Goal: Share content: Share content

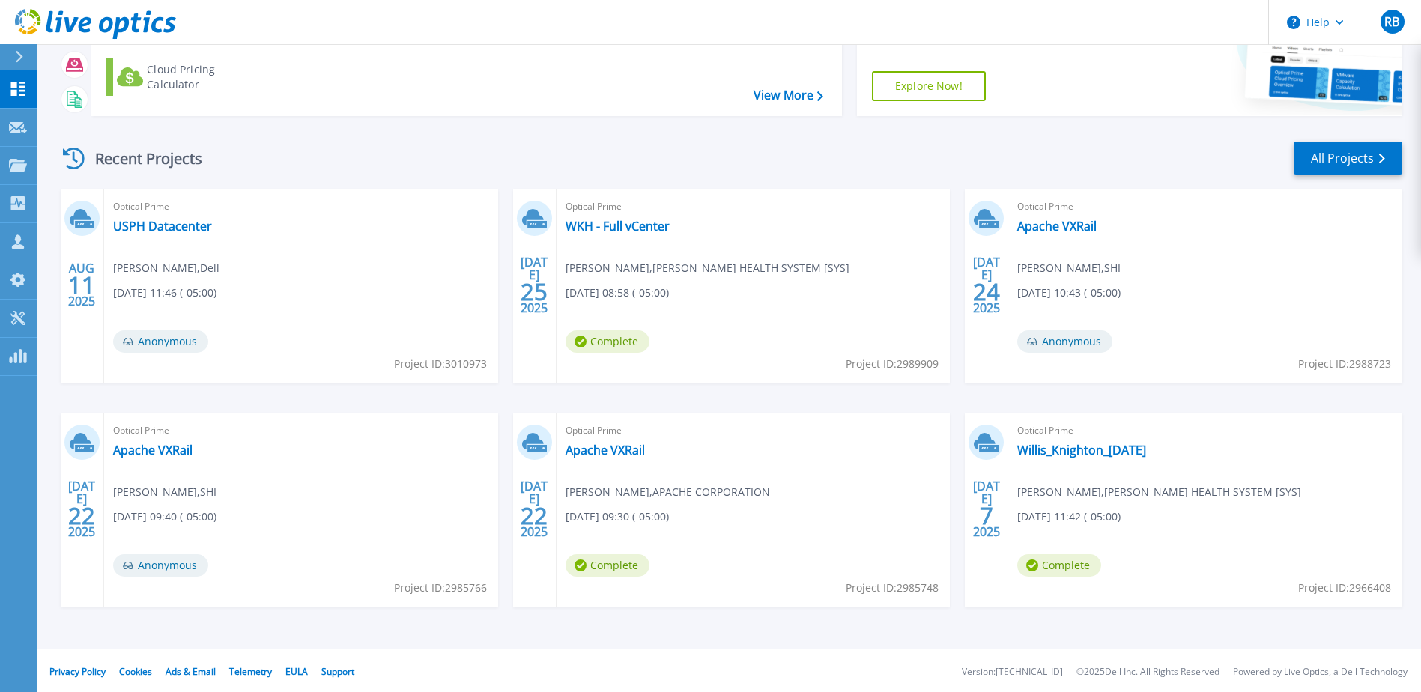
scroll to position [138, 0]
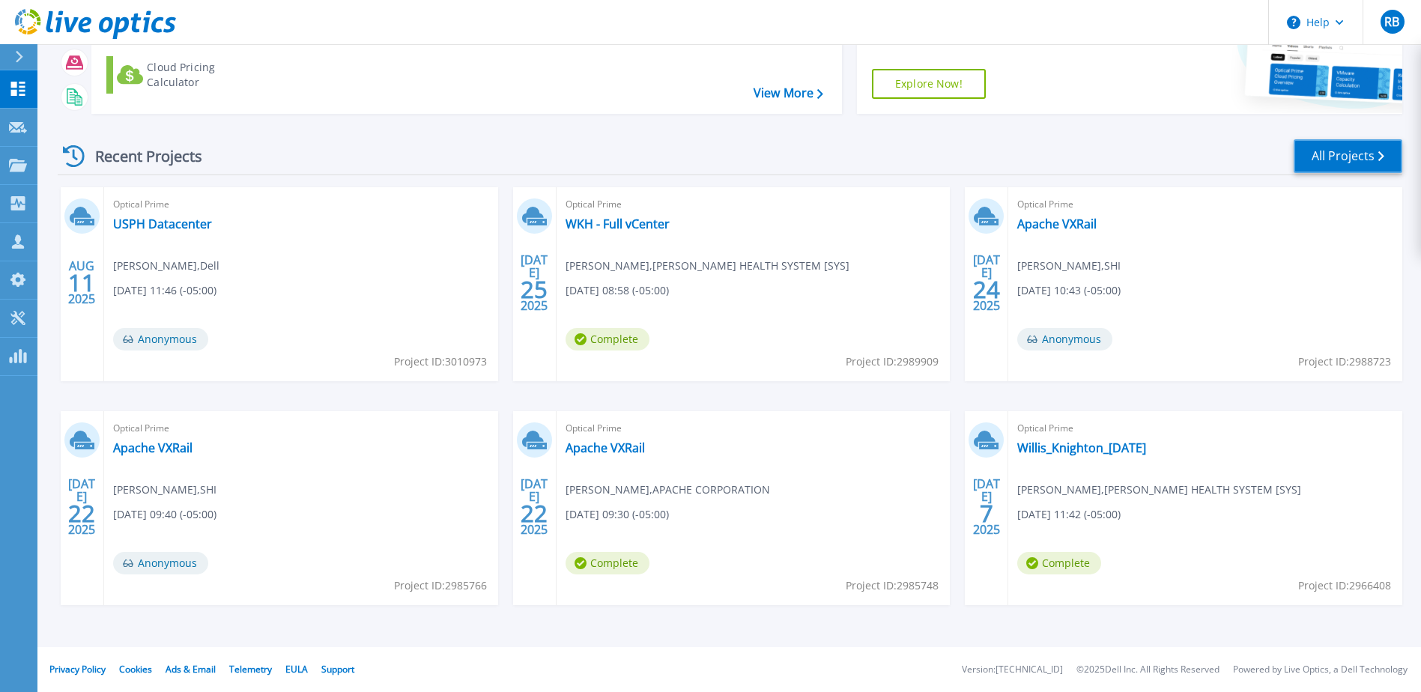
click at [1334, 163] on link "All Projects" at bounding box center [1348, 156] width 109 height 34
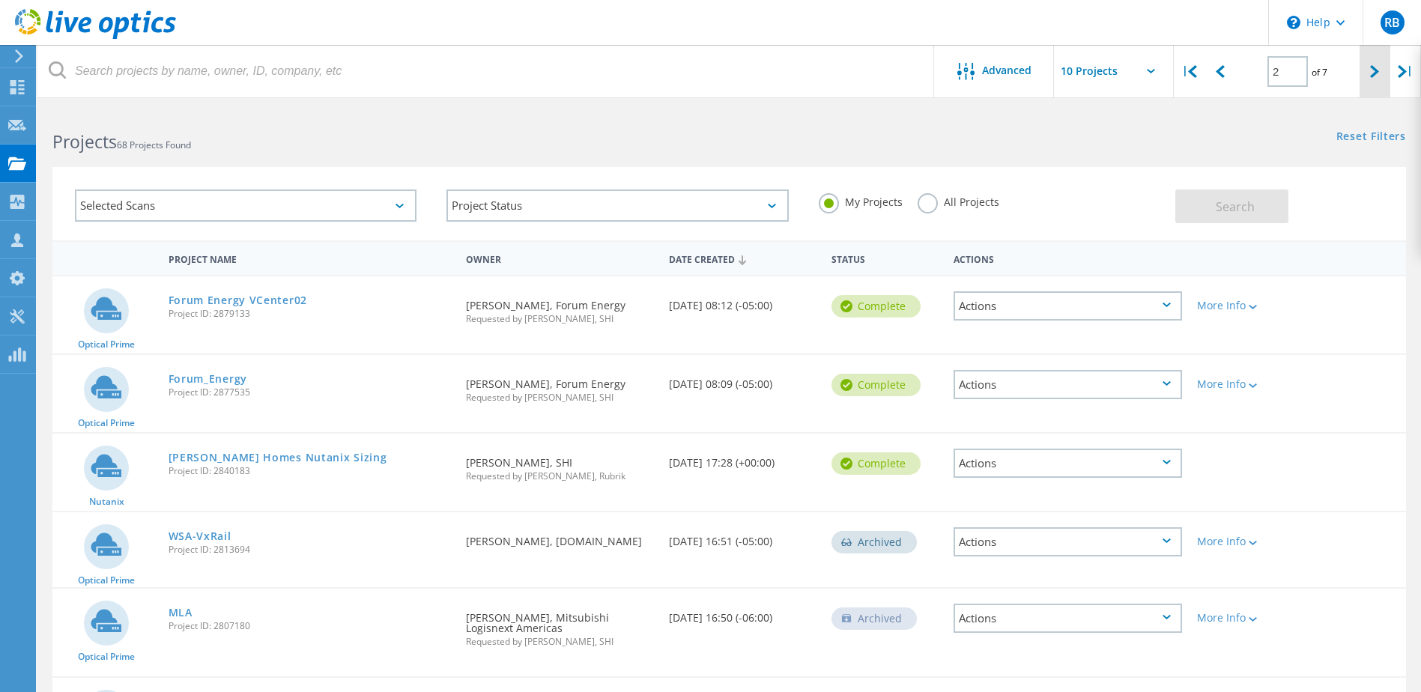
click at [1367, 67] on div at bounding box center [1375, 71] width 31 height 53
type input "3"
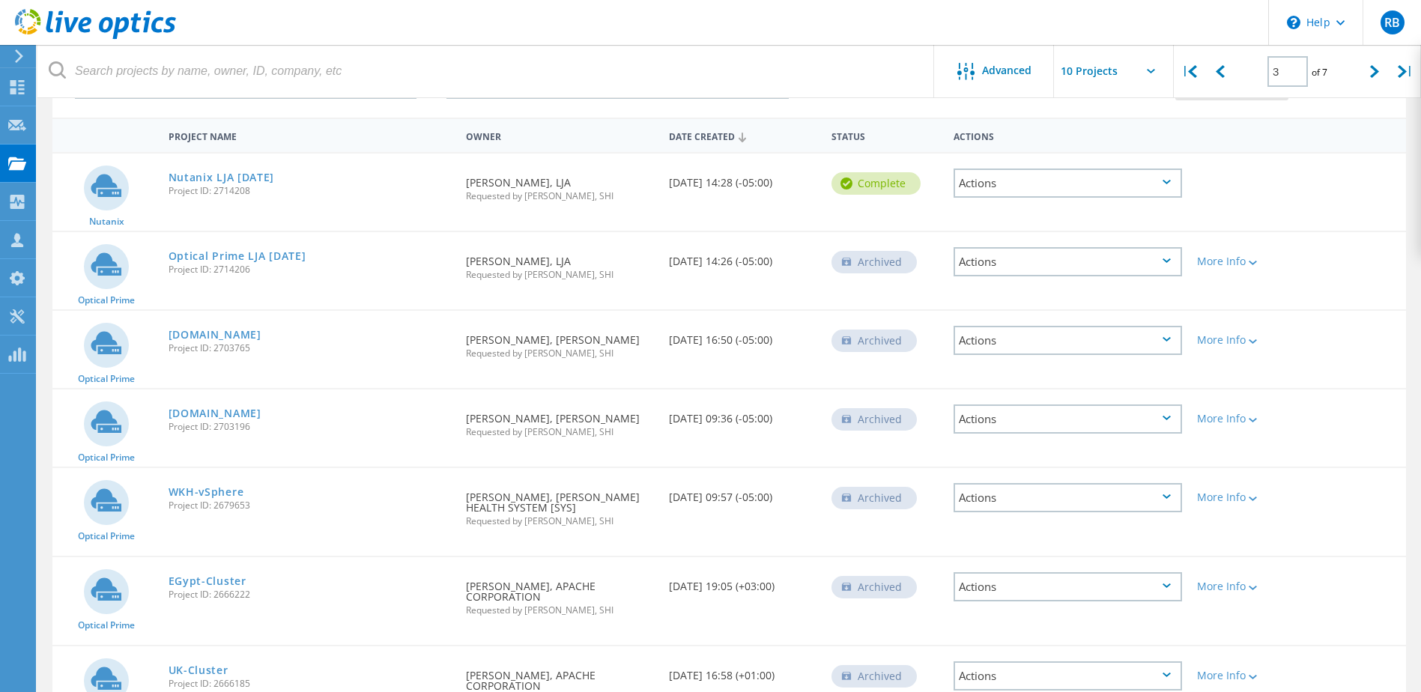
scroll to position [150, 0]
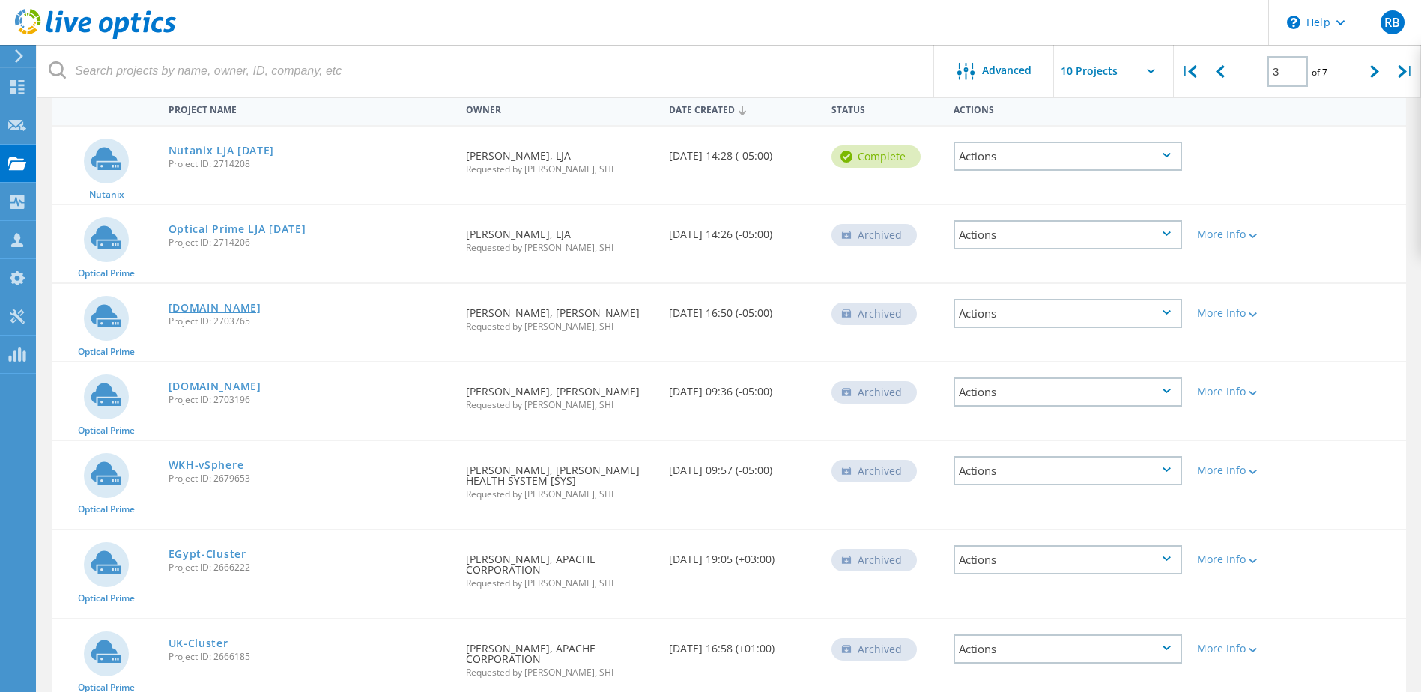
click at [261, 303] on link "[DOMAIN_NAME]" at bounding box center [215, 308] width 93 height 10
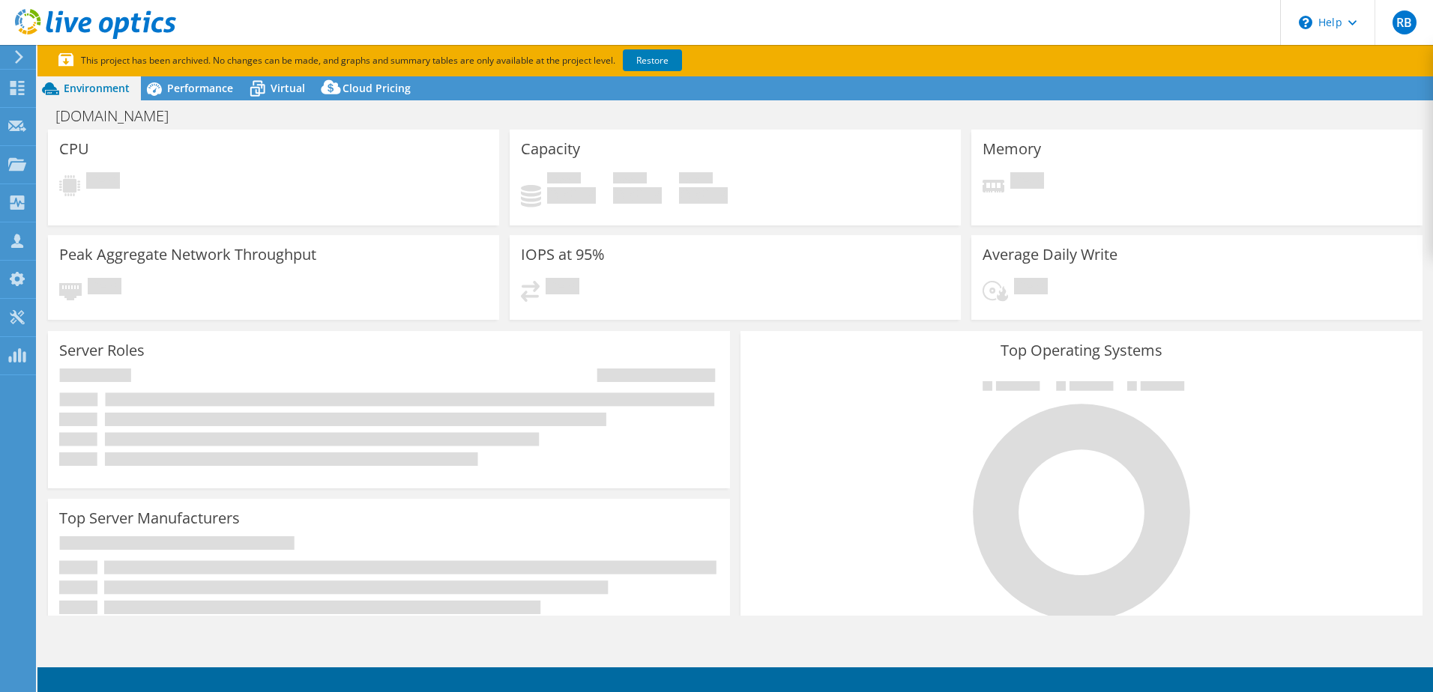
select select "USD"
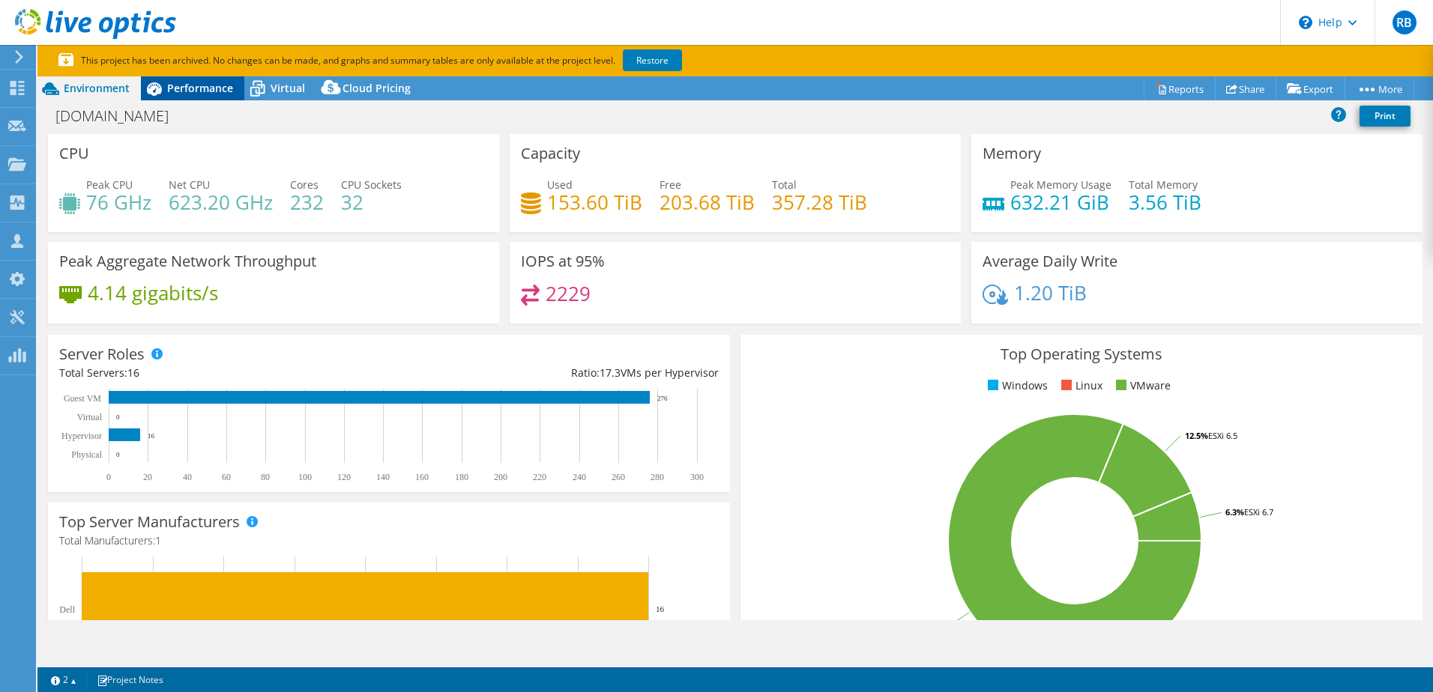
click at [204, 82] on span "Performance" at bounding box center [200, 88] width 66 height 14
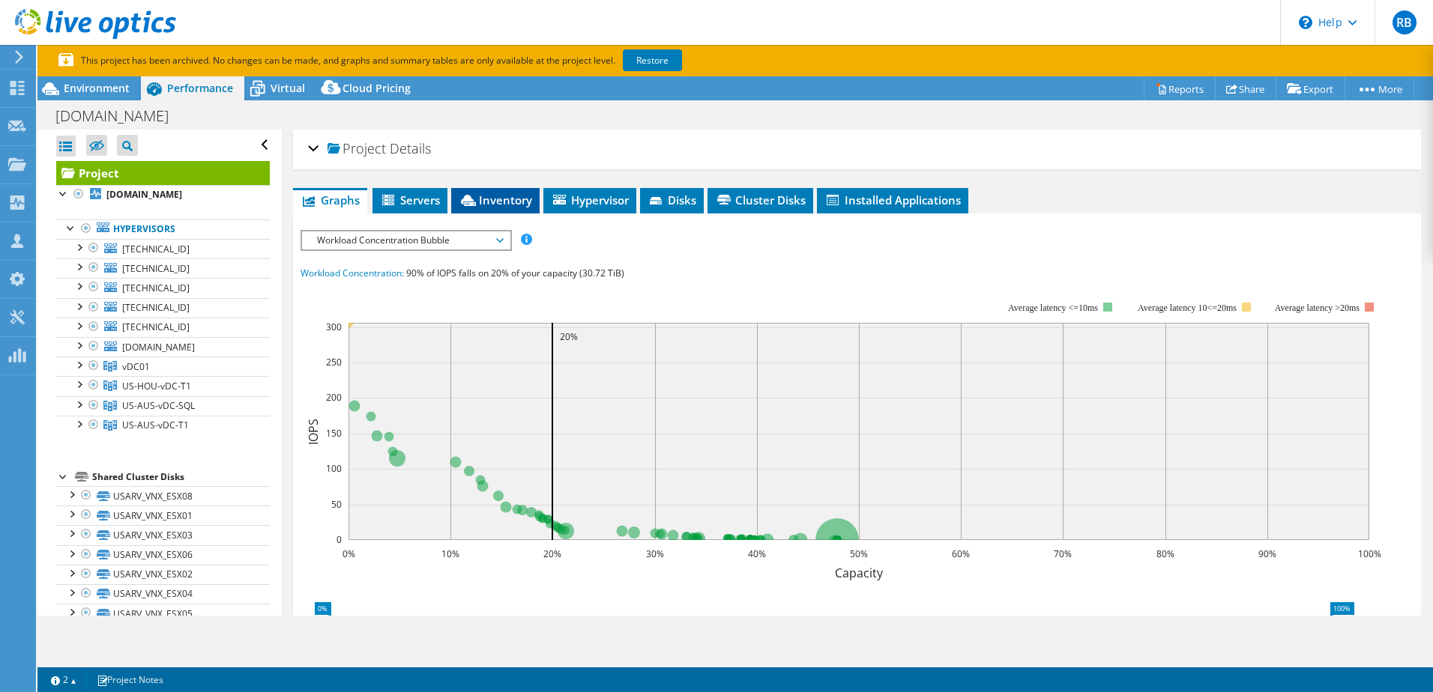
click at [469, 201] on icon at bounding box center [468, 200] width 15 height 11
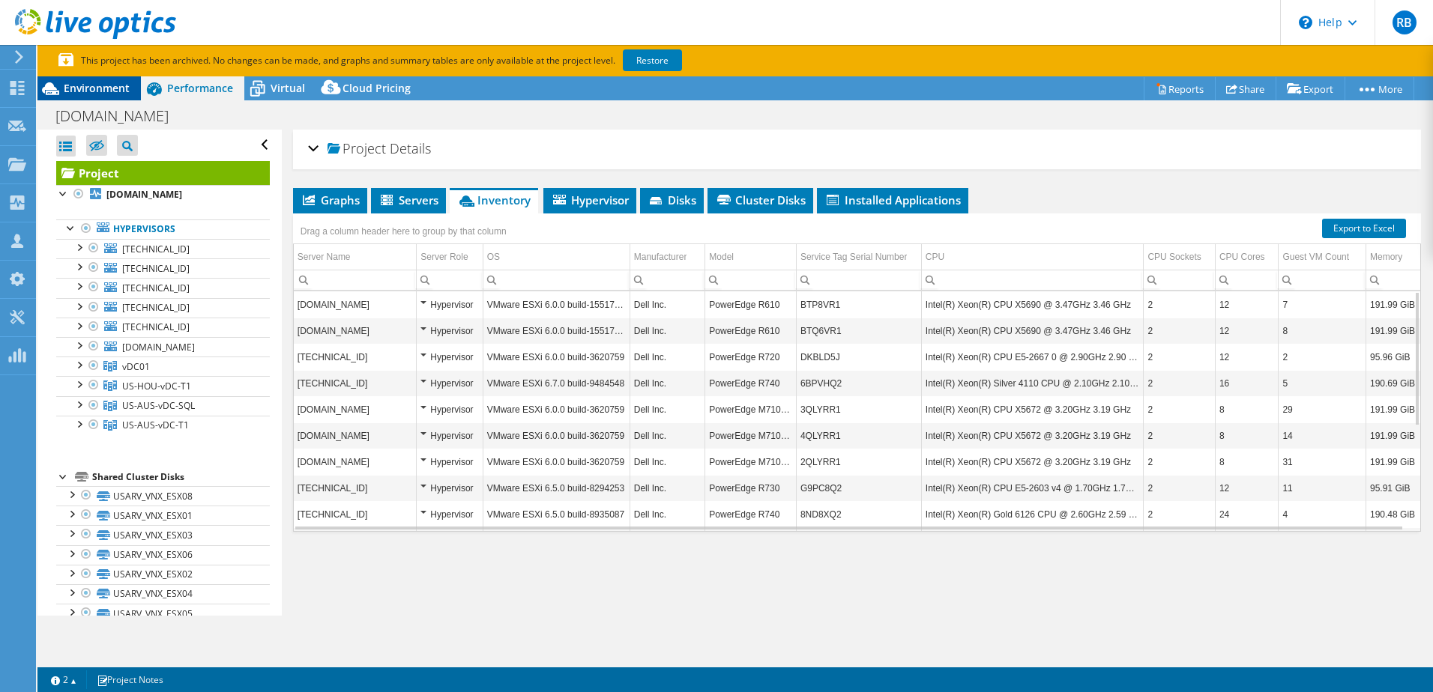
click at [86, 89] on span "Environment" at bounding box center [97, 88] width 66 height 14
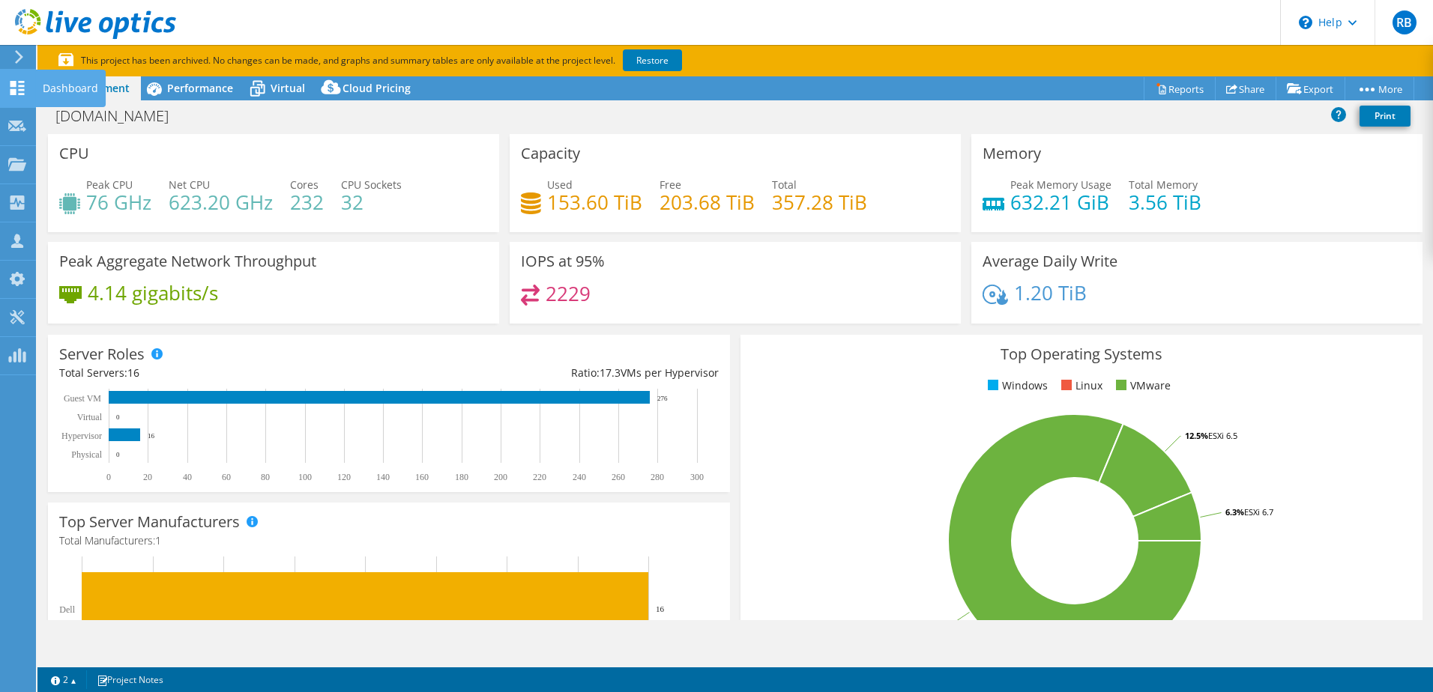
click at [52, 87] on div "Dashboard" at bounding box center [70, 88] width 70 height 37
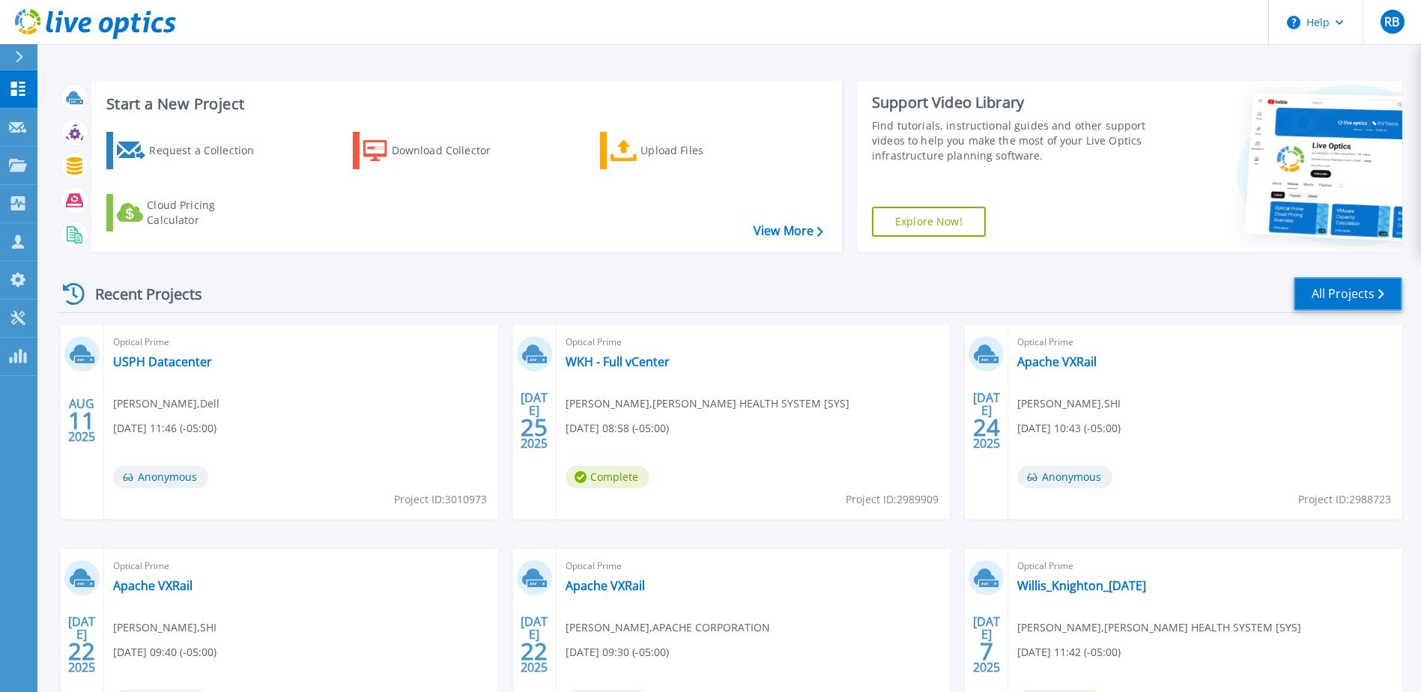
click at [1360, 292] on link "All Projects" at bounding box center [1348, 294] width 109 height 34
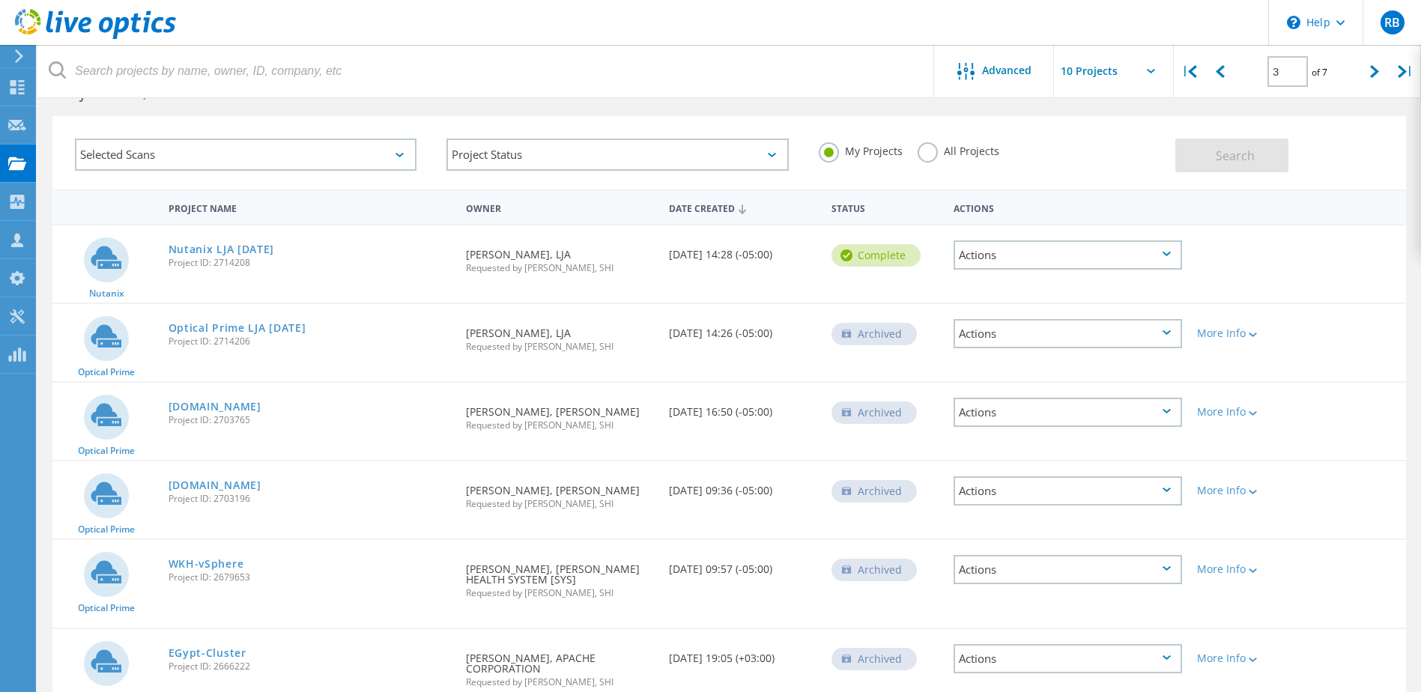
scroll to position [75, 0]
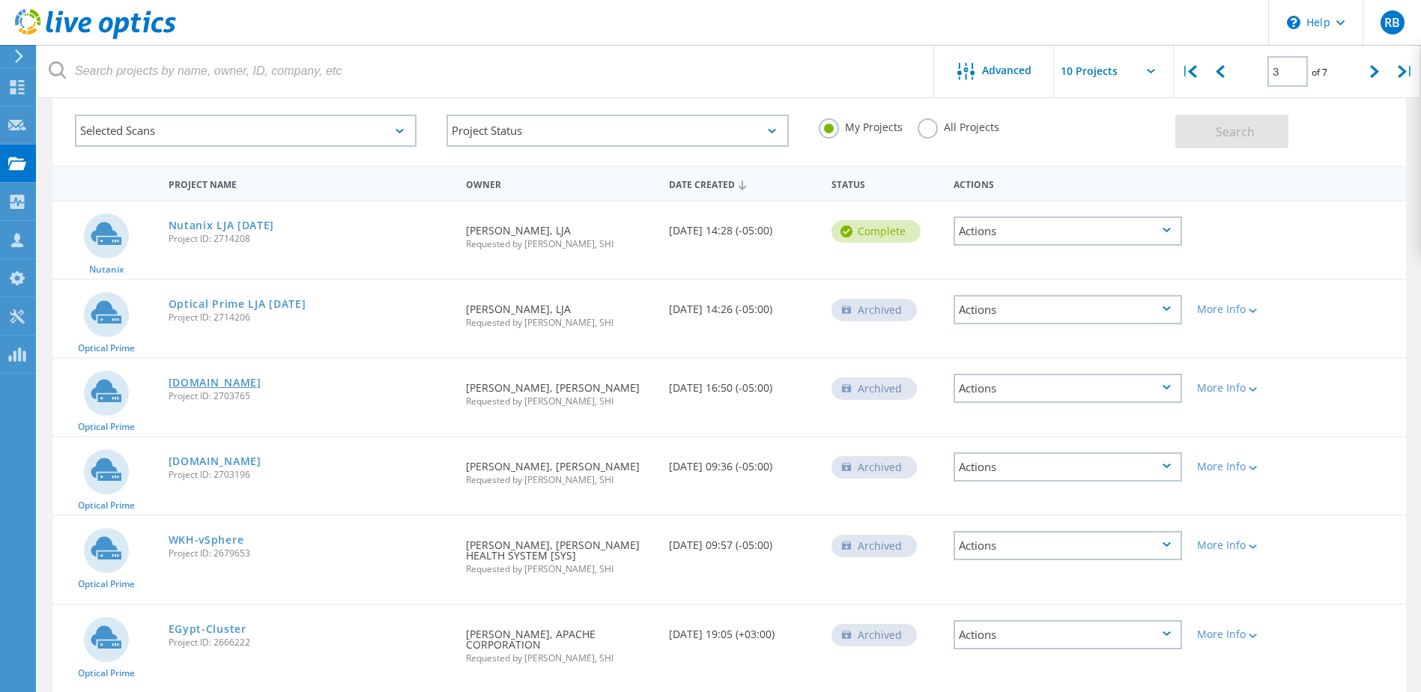
click at [254, 382] on link "[DOMAIN_NAME]" at bounding box center [215, 383] width 93 height 10
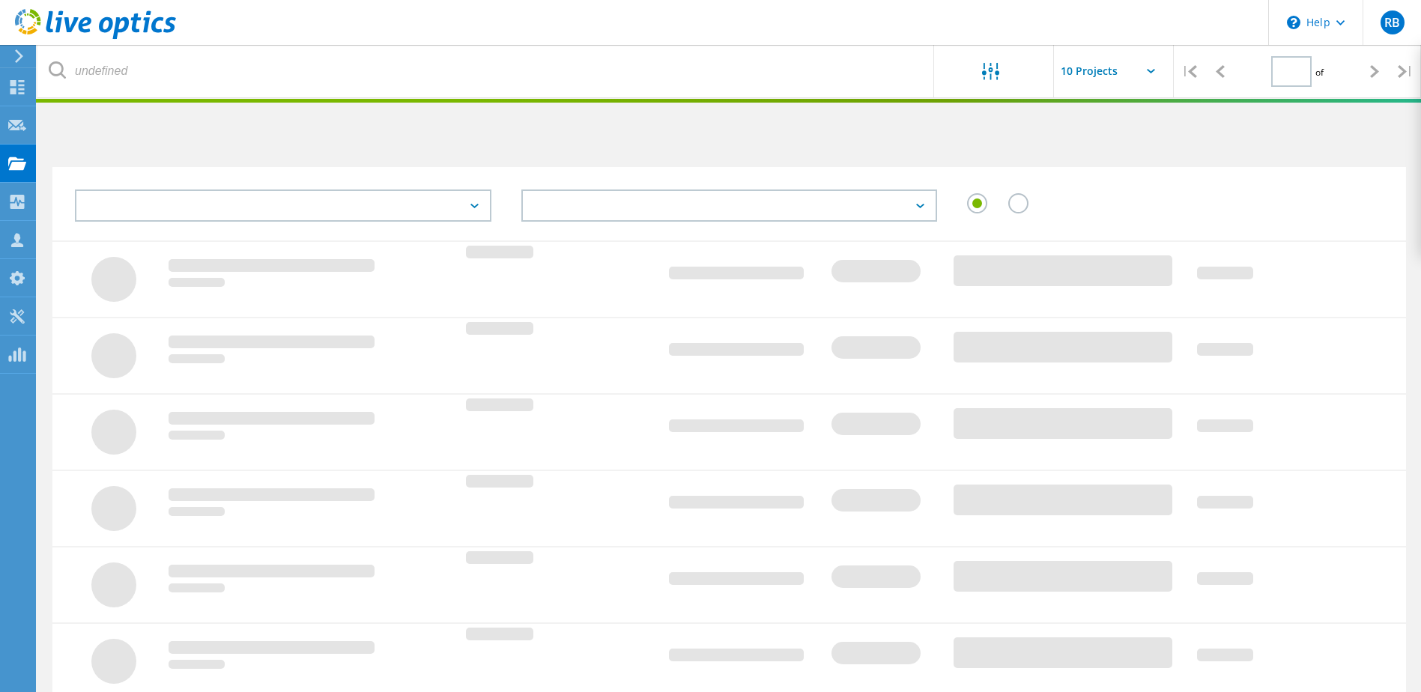
type input "3"
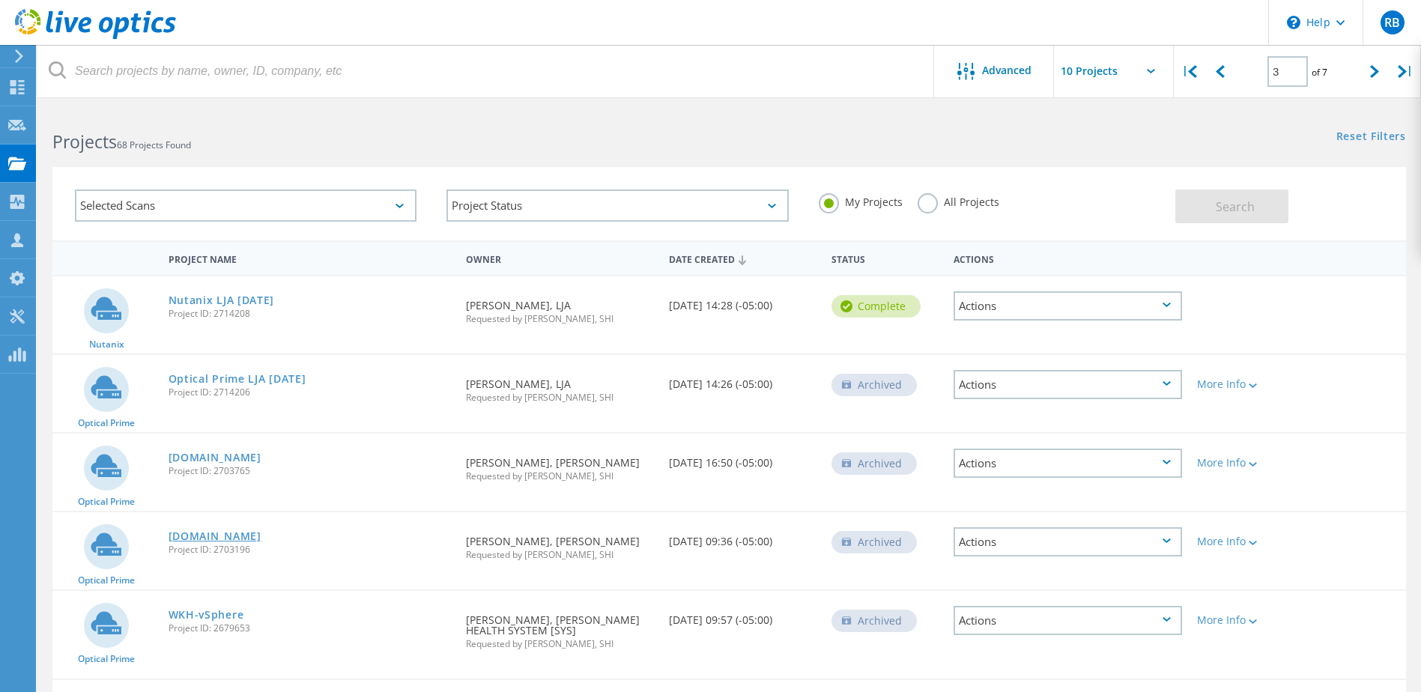
click at [218, 538] on link "[DOMAIN_NAME]" at bounding box center [215, 536] width 93 height 10
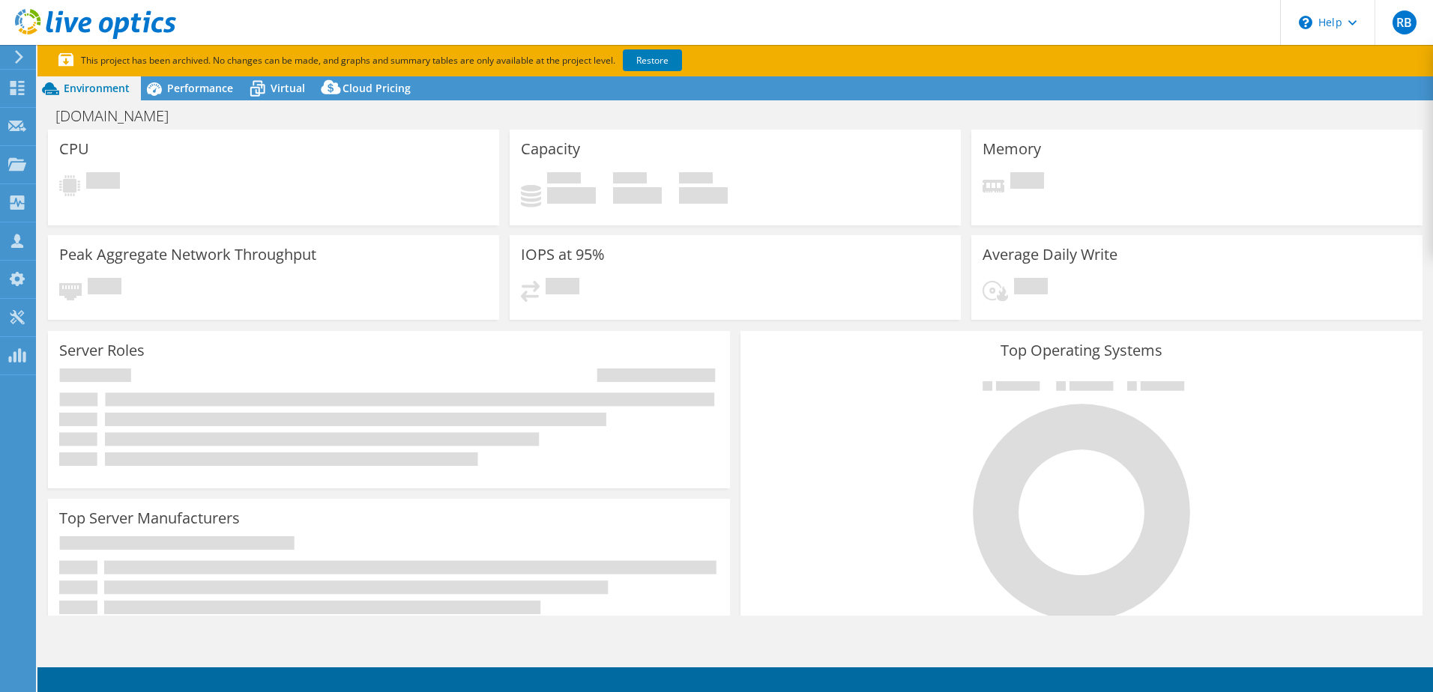
select select "USD"
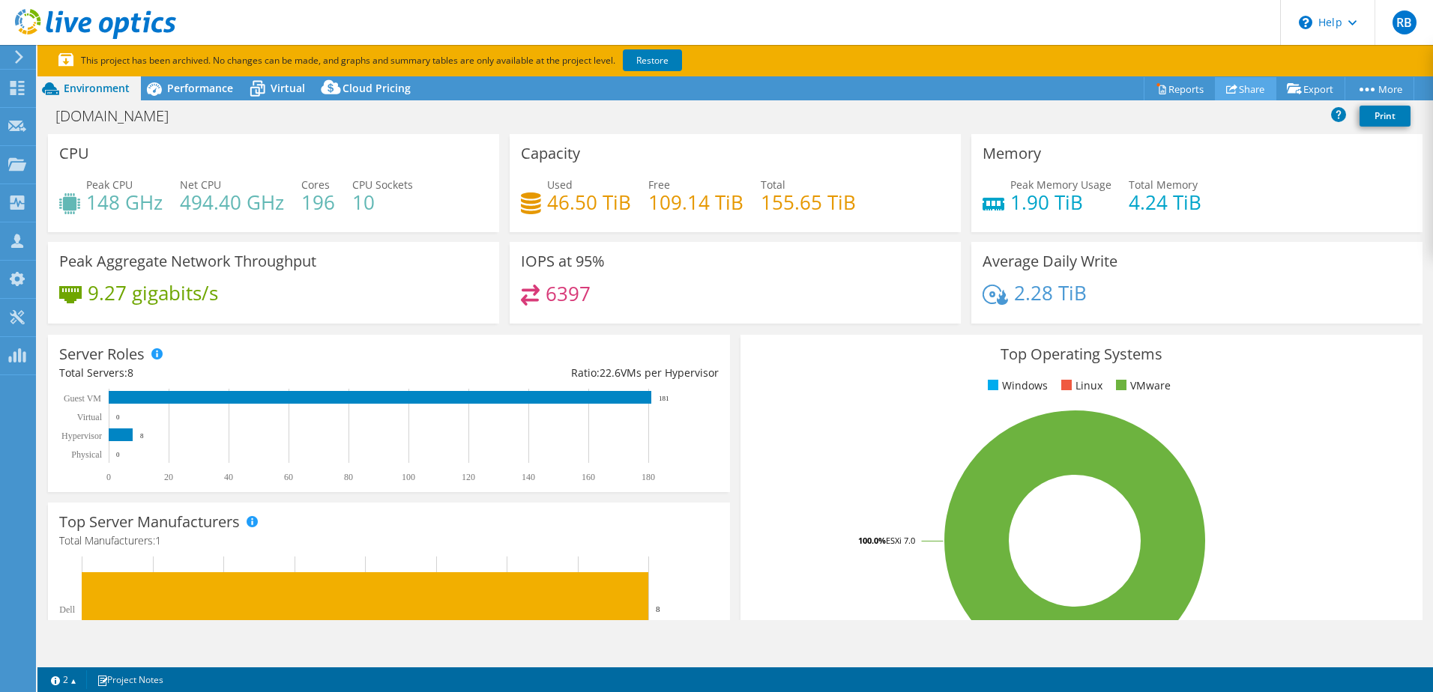
click at [1244, 82] on link "Share" at bounding box center [1245, 88] width 61 height 23
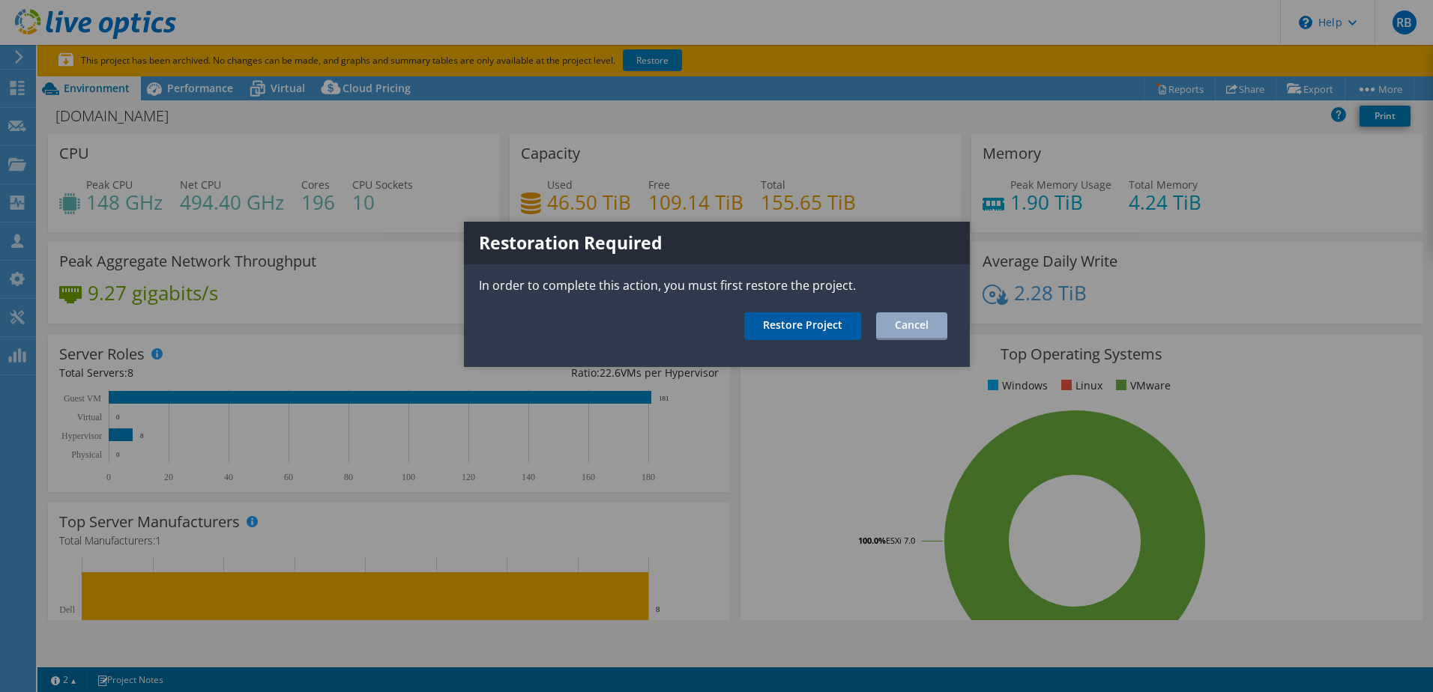
click at [820, 323] on link "Restore Project" at bounding box center [802, 326] width 117 height 28
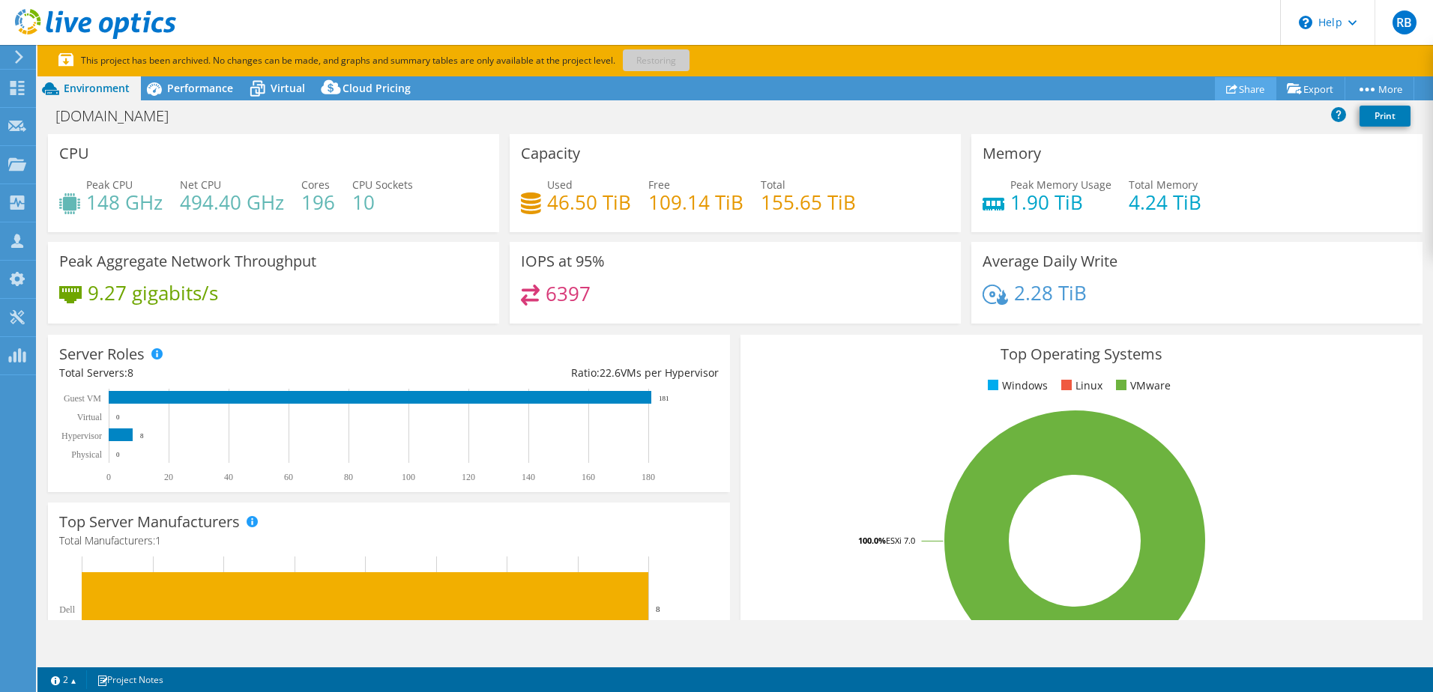
click at [1244, 82] on link "Share" at bounding box center [1245, 88] width 61 height 23
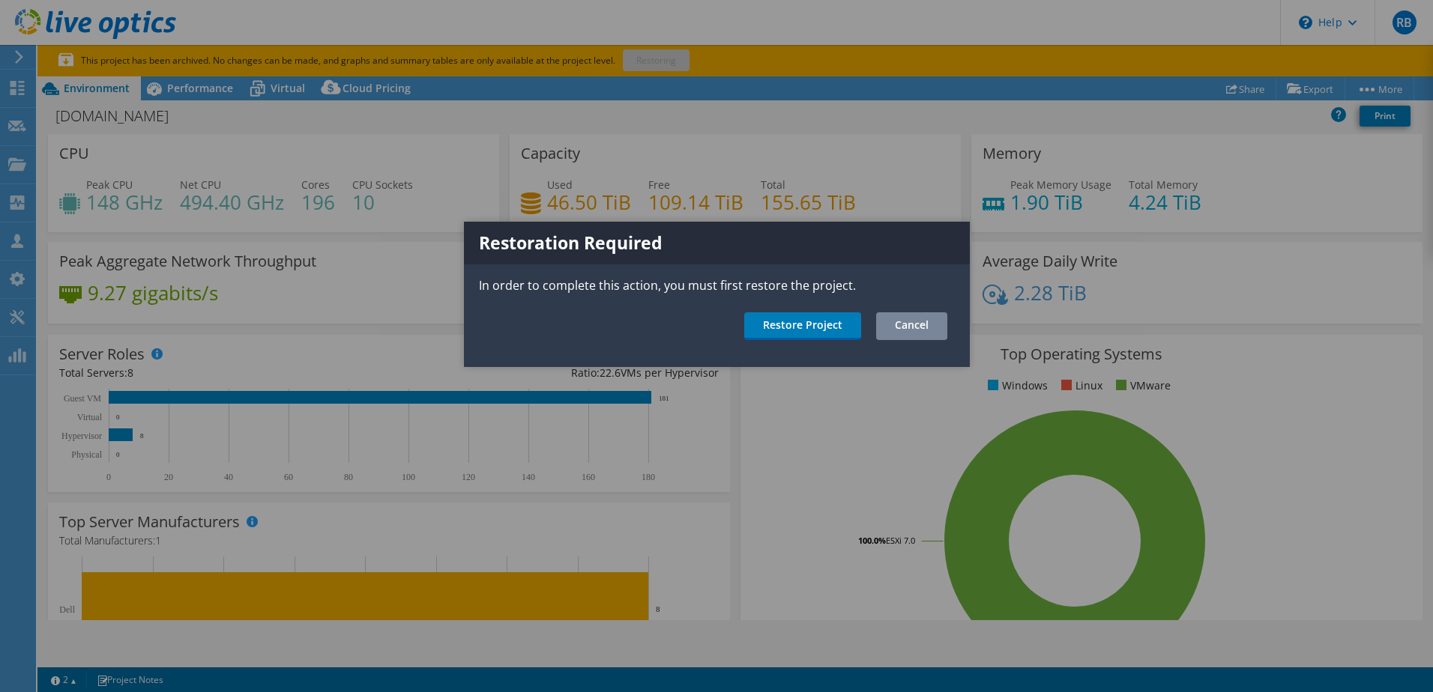
click at [940, 330] on link "Cancel" at bounding box center [911, 326] width 71 height 28
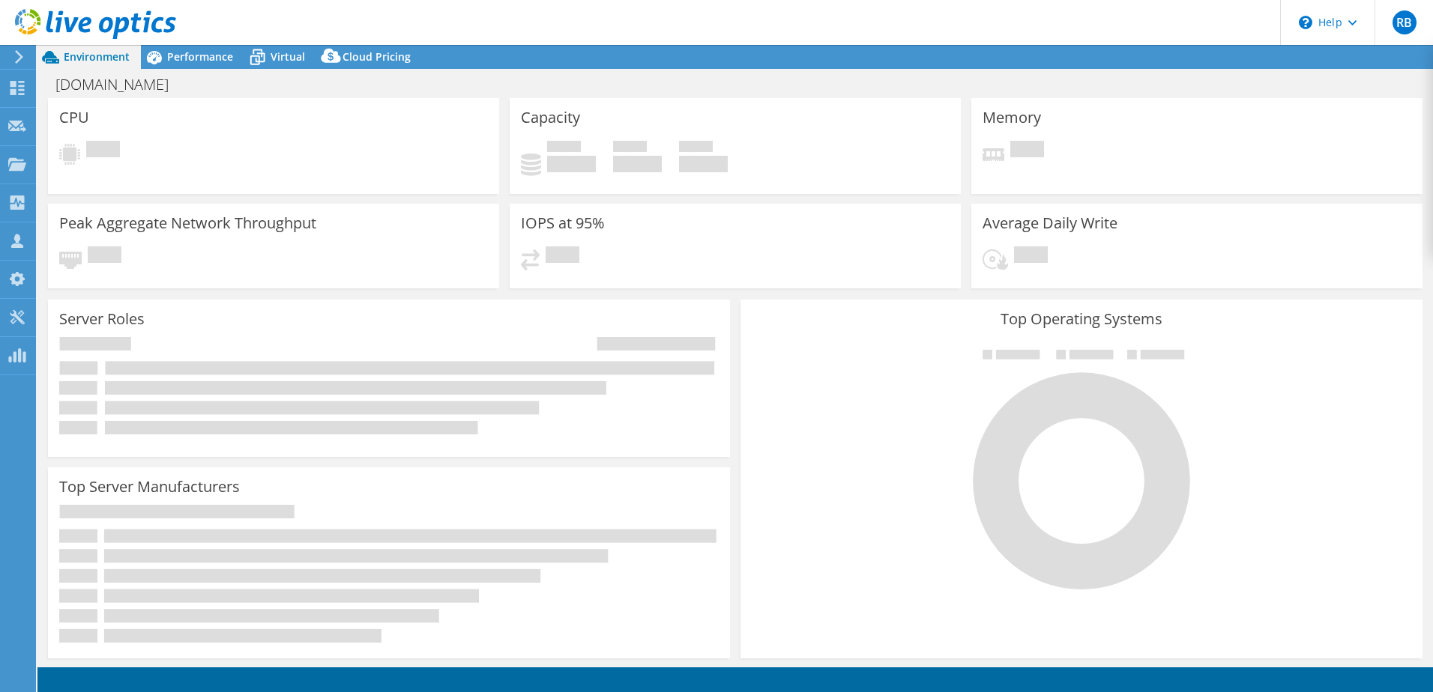
select select "USD"
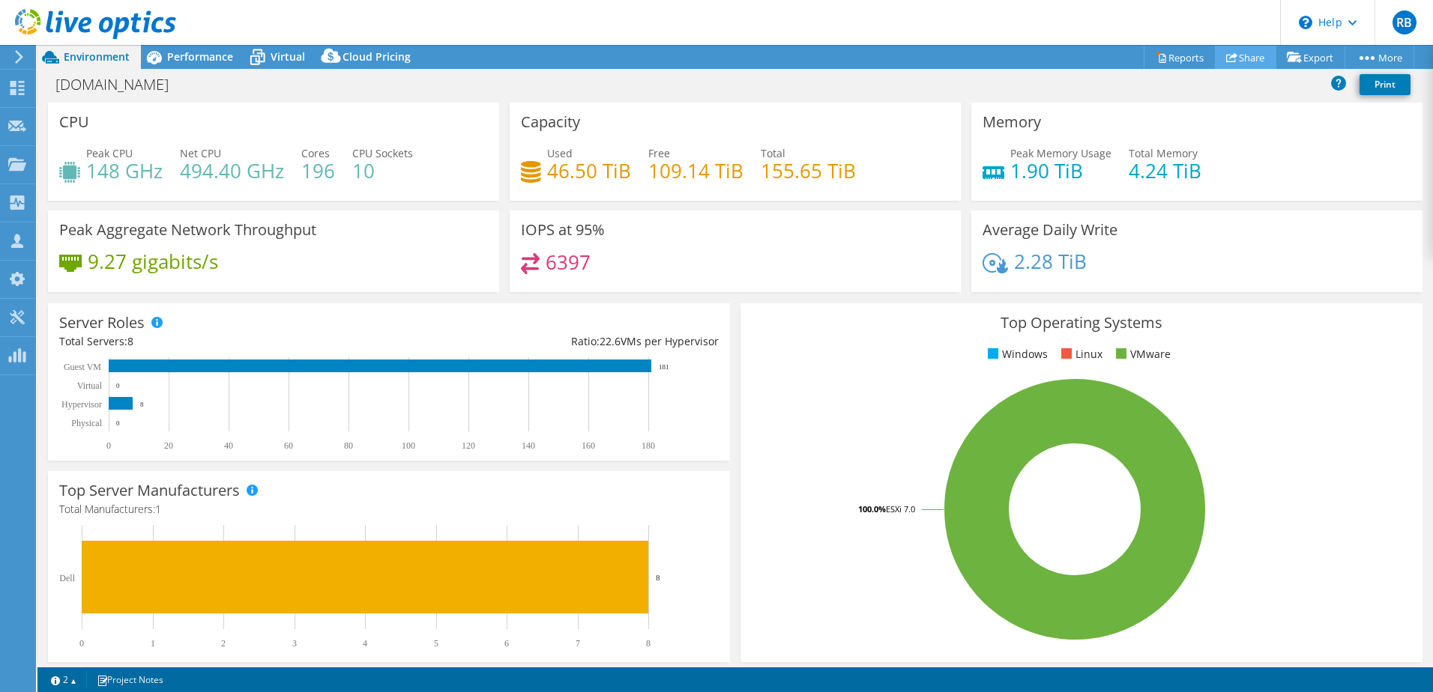
click at [1244, 63] on link "Share" at bounding box center [1245, 57] width 61 height 23
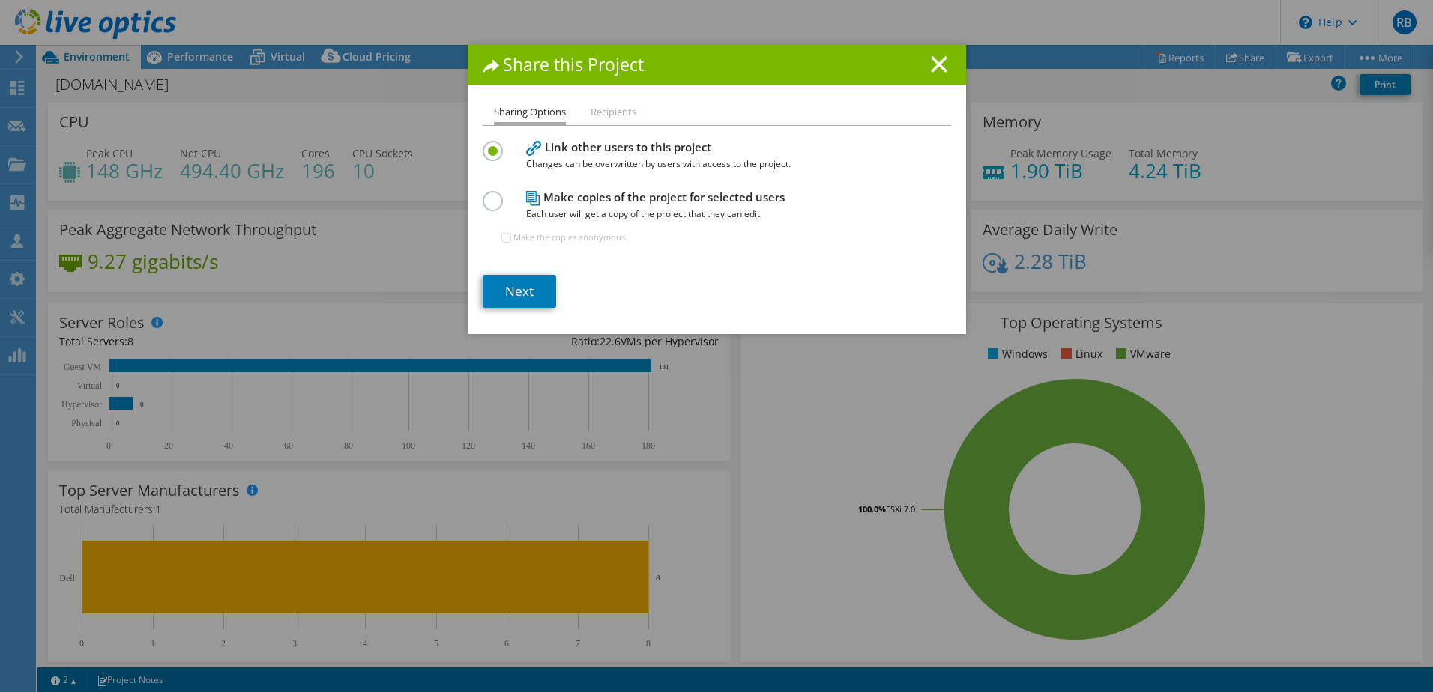
click at [493, 195] on label at bounding box center [496, 193] width 26 height 4
click at [0, 0] on input "radio" at bounding box center [0, 0] width 0 height 0
click at [518, 283] on link "Next" at bounding box center [519, 291] width 73 height 33
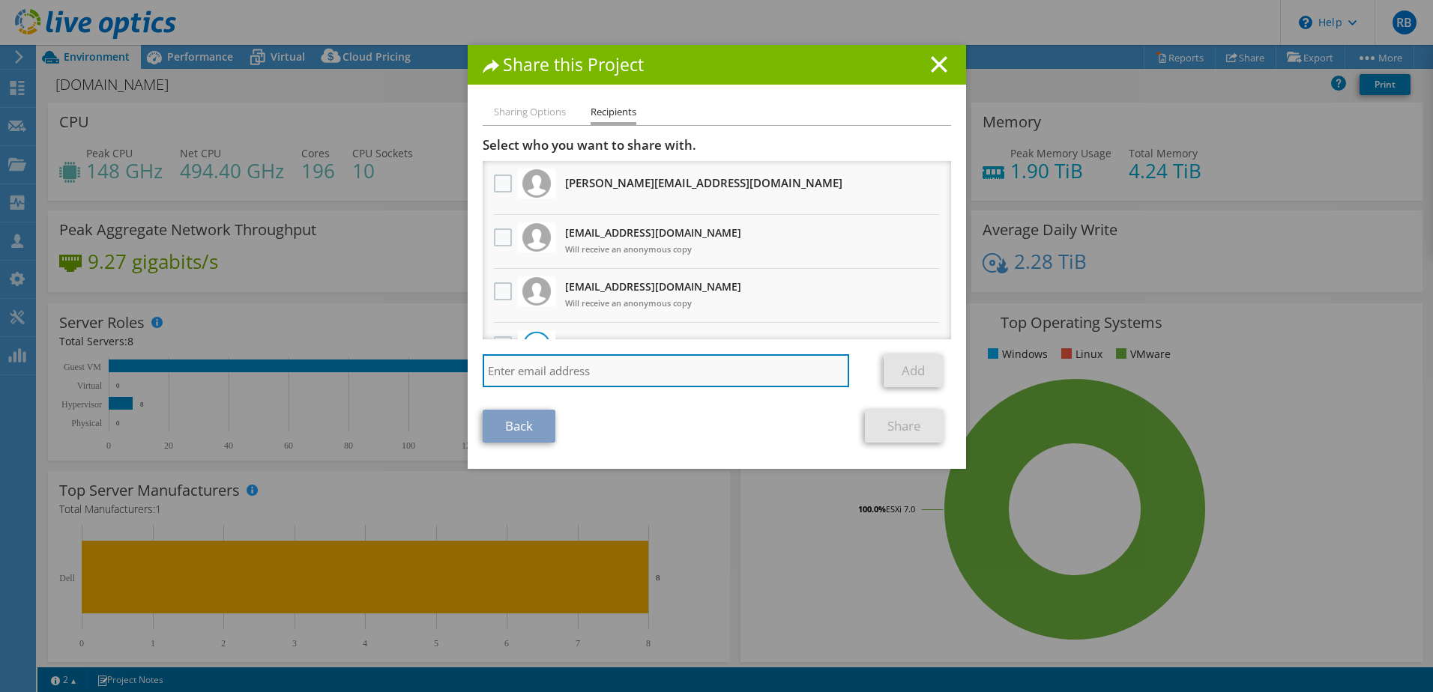
paste input "[PERSON_NAME][EMAIL_ADDRESS][PERSON_NAME][DOMAIN_NAME]"
type input "[PERSON_NAME][EMAIL_ADDRESS][PERSON_NAME][DOMAIN_NAME]"
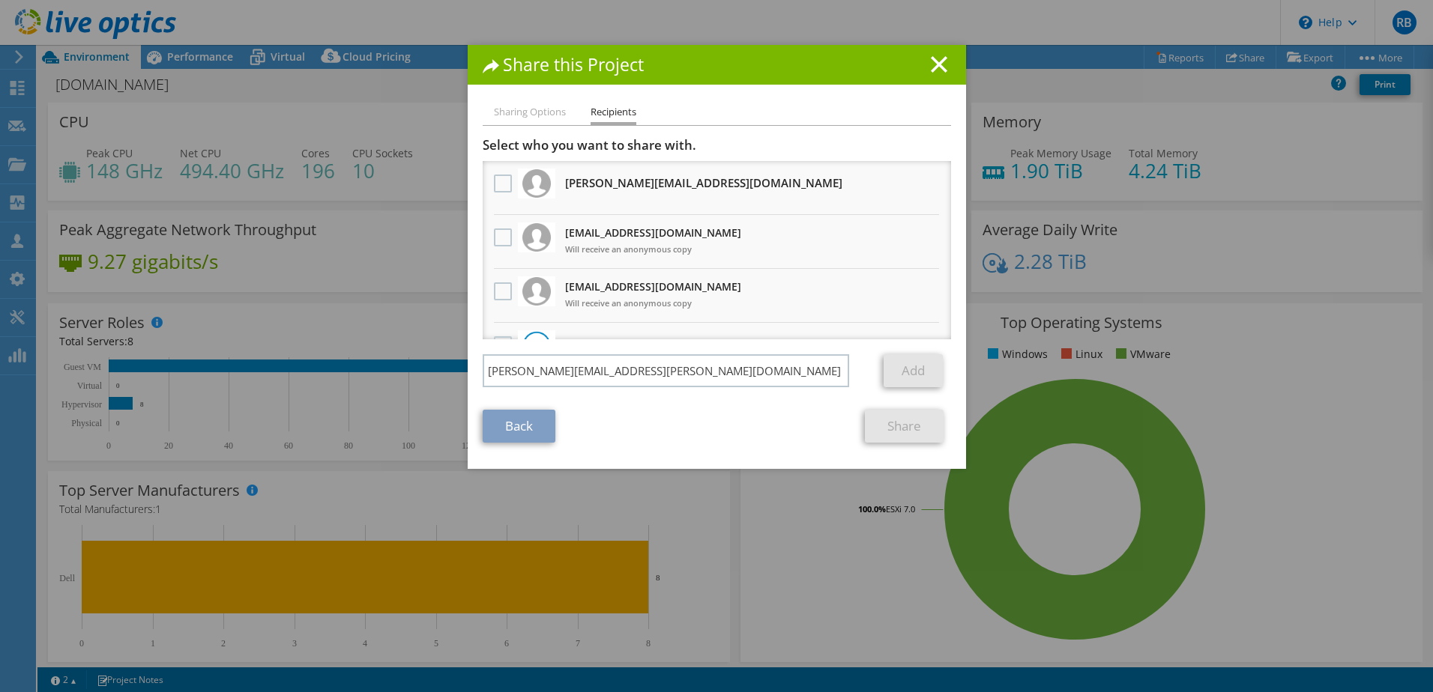
click at [902, 370] on link "Add" at bounding box center [912, 370] width 59 height 33
click at [731, 381] on input "[PERSON_NAME][EMAIL_ADDRESS][PERSON_NAME][DOMAIN_NAME]" at bounding box center [666, 370] width 367 height 33
click at [704, 421] on div "Back Share" at bounding box center [717, 426] width 468 height 33
click at [628, 369] on input "[PERSON_NAME][EMAIL_ADDRESS][PERSON_NAME][DOMAIN_NAME]" at bounding box center [666, 370] width 367 height 33
click at [901, 375] on link "Add" at bounding box center [912, 370] width 59 height 33
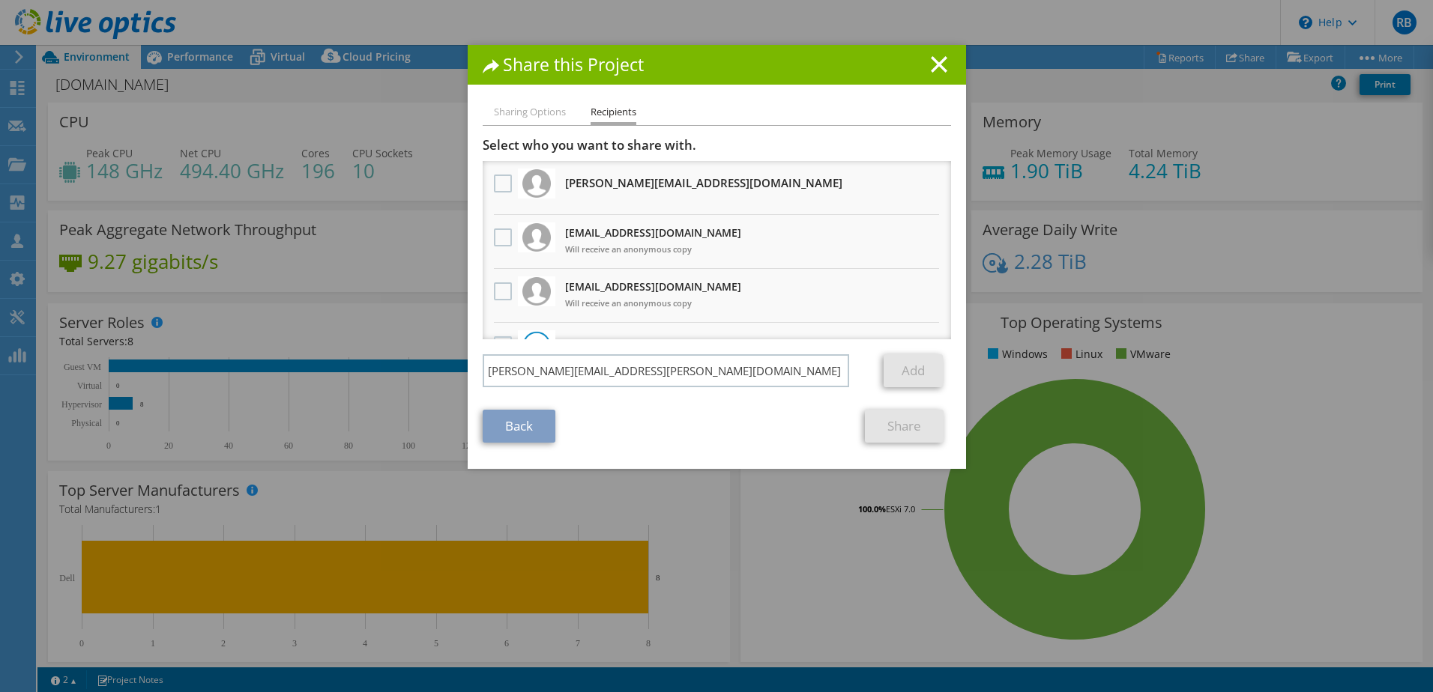
click at [492, 420] on link "Back" at bounding box center [519, 426] width 73 height 33
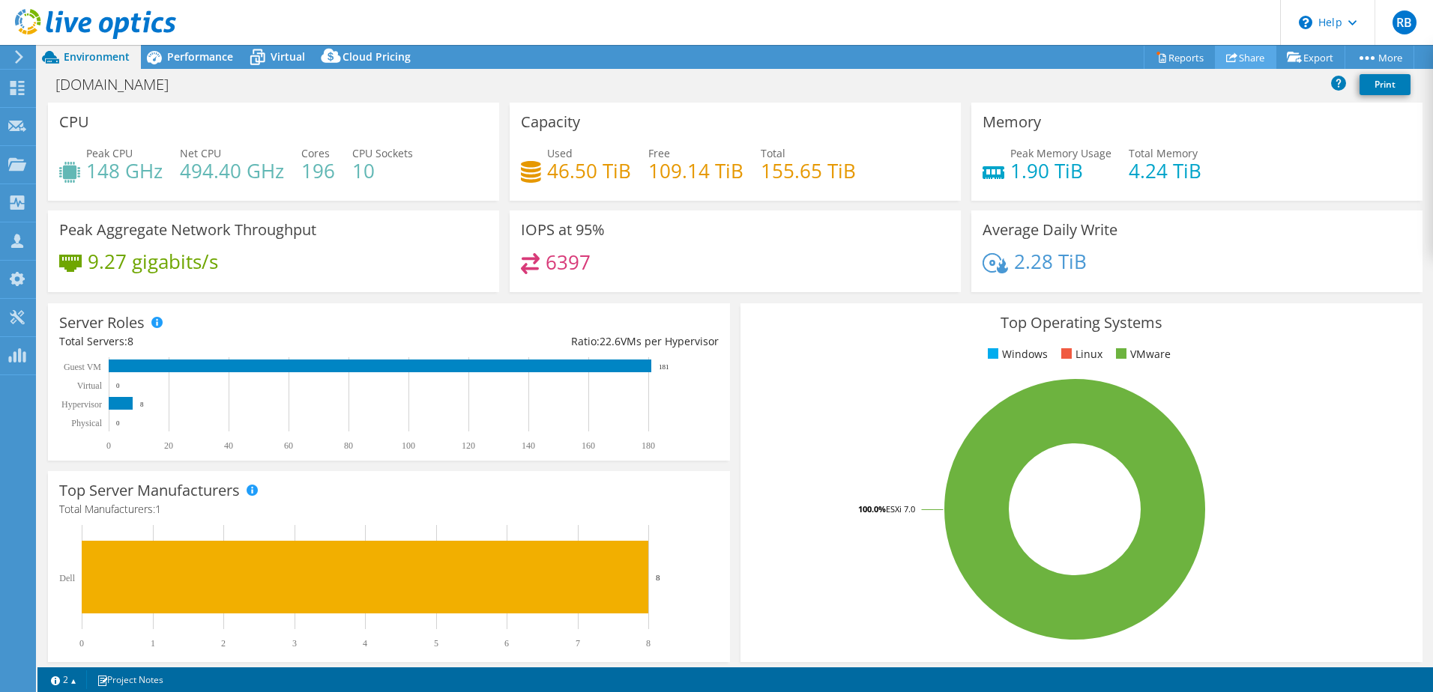
click at [1233, 58] on link "Share" at bounding box center [1245, 57] width 61 height 23
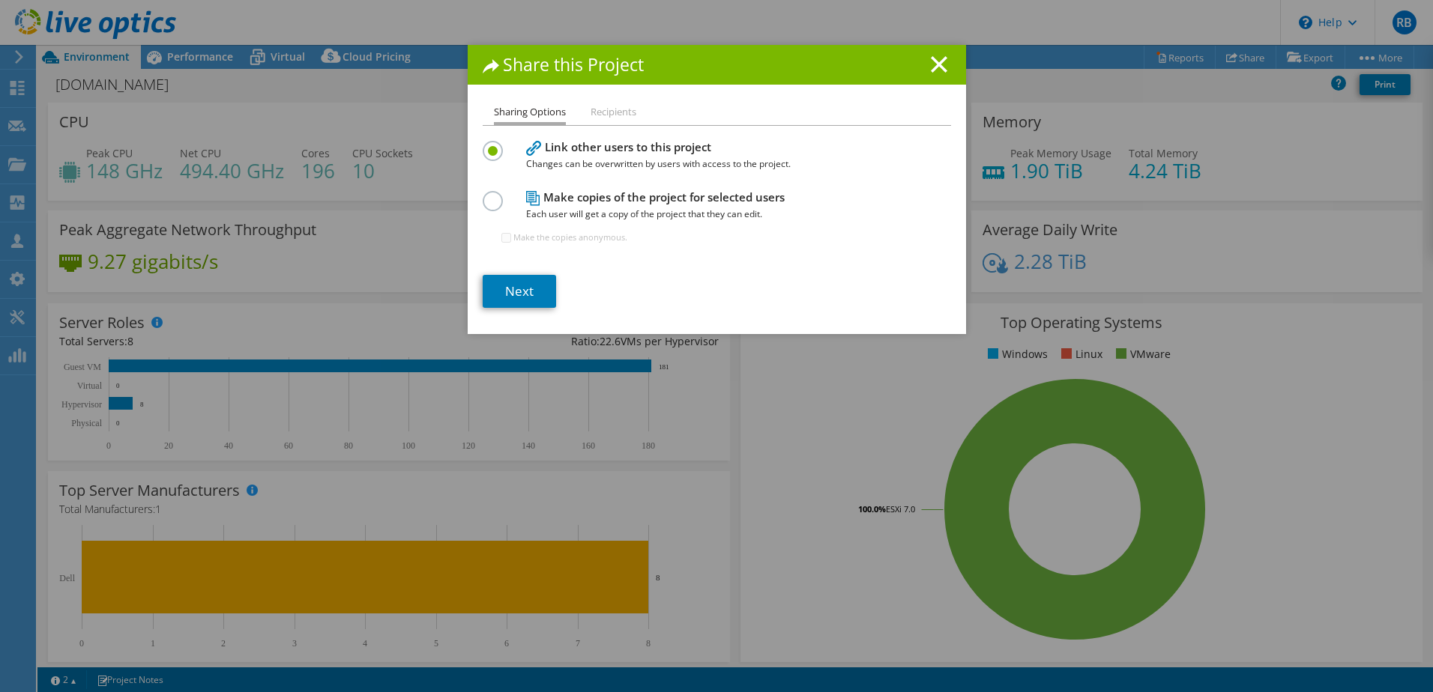
click at [617, 113] on li "Recipients" at bounding box center [613, 112] width 46 height 19
click at [486, 195] on label at bounding box center [496, 193] width 26 height 4
click at [0, 0] on input "radio" at bounding box center [0, 0] width 0 height 0
click at [515, 298] on link "Next" at bounding box center [519, 291] width 73 height 33
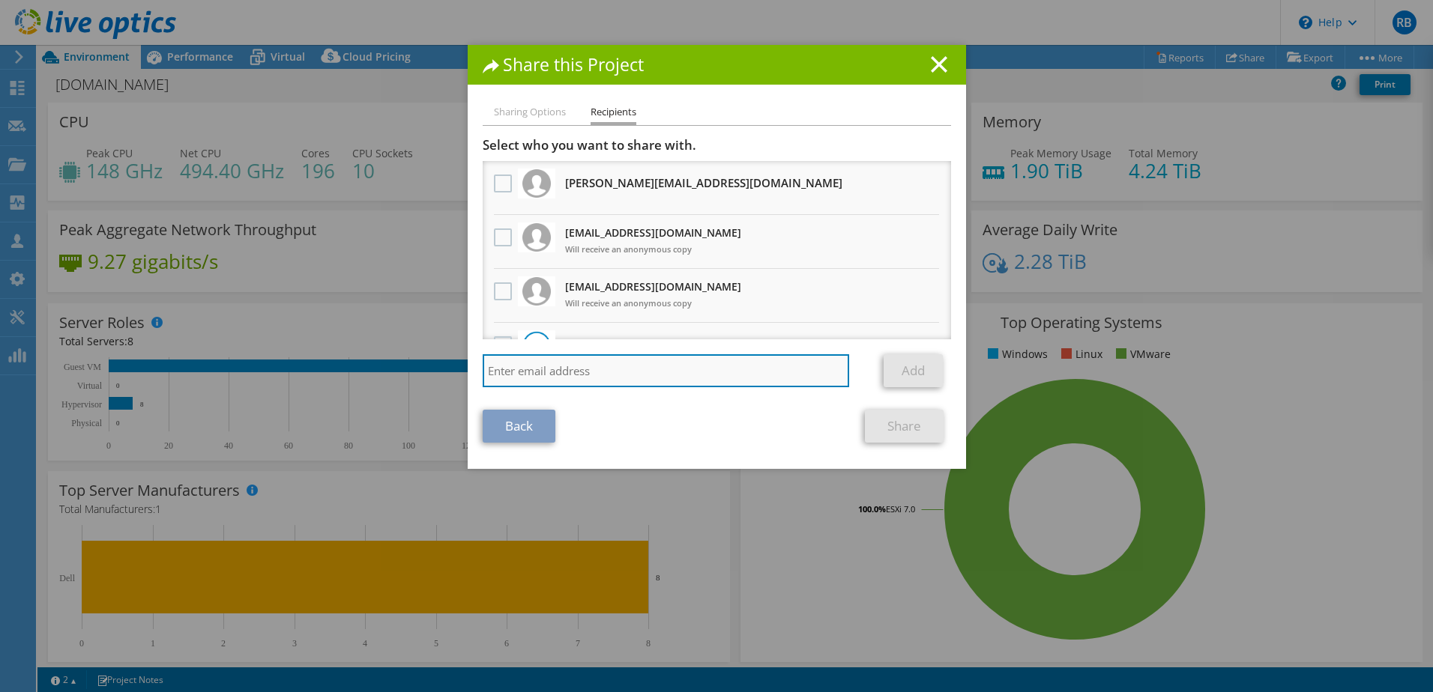
paste input "[PERSON_NAME][EMAIL_ADDRESS][PERSON_NAME][DOMAIN_NAME]"
type input "[PERSON_NAME][EMAIL_ADDRESS][PERSON_NAME][DOMAIN_NAME]"
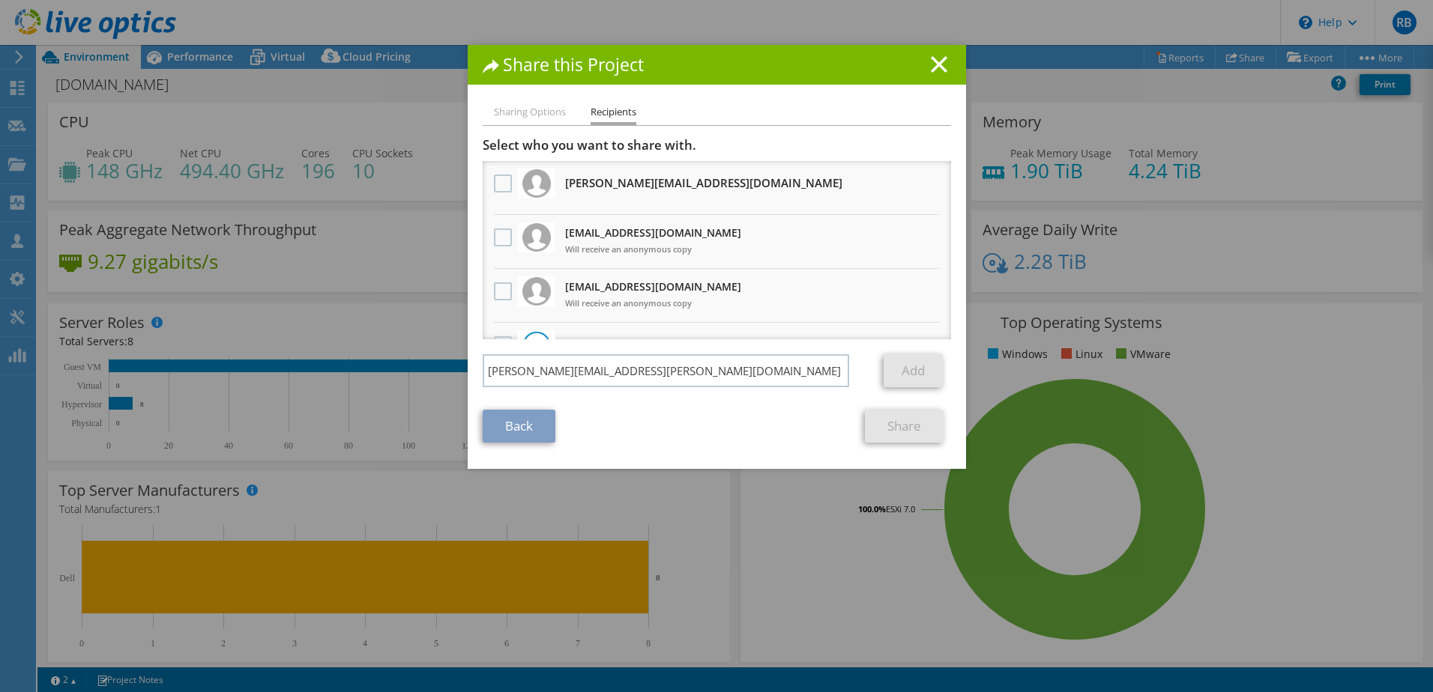
click at [647, 406] on section "Select who you want to share with. All project copies will be anonymous. [PERSO…" at bounding box center [717, 290] width 468 height 306
click at [677, 443] on div "Back Share" at bounding box center [717, 426] width 468 height 33
click at [932, 377] on link "Add" at bounding box center [912, 370] width 59 height 33
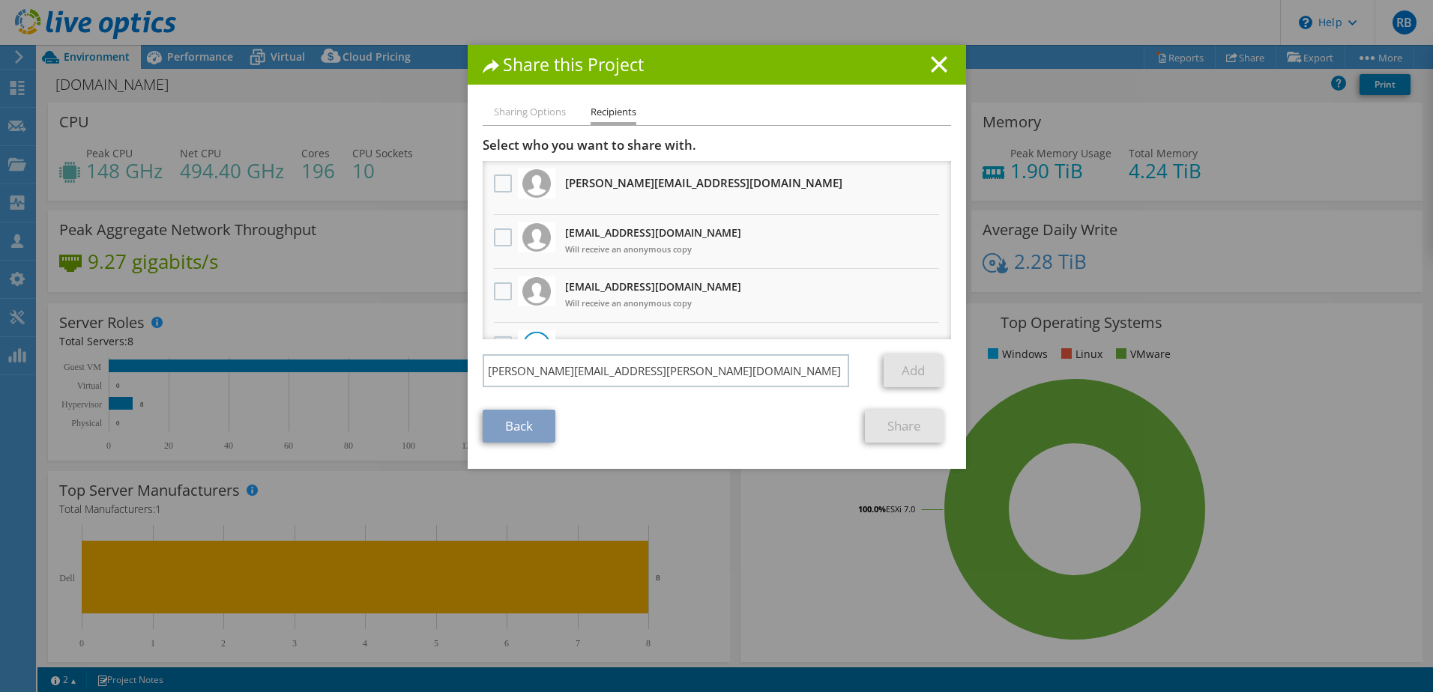
click at [932, 377] on link "Add" at bounding box center [912, 370] width 59 height 33
click at [931, 377] on link "Add" at bounding box center [912, 370] width 59 height 33
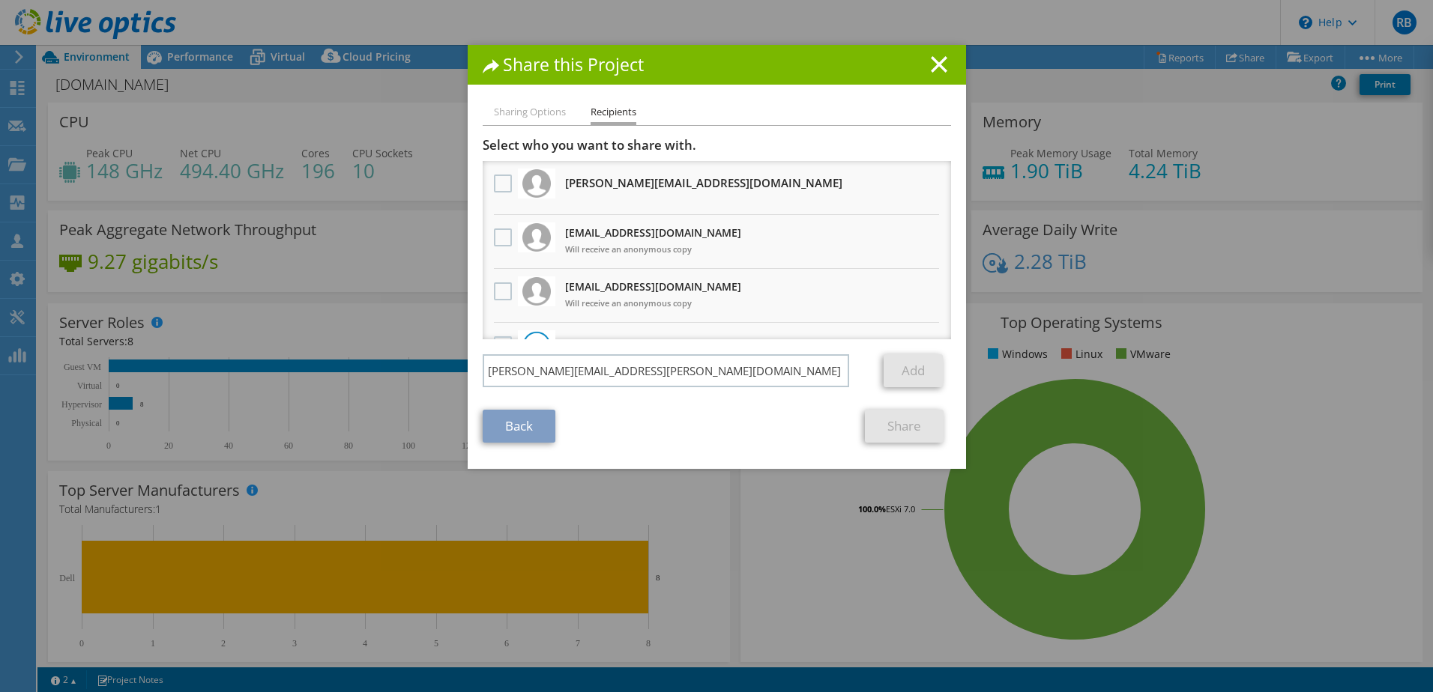
click at [931, 377] on link "Add" at bounding box center [912, 370] width 59 height 33
click at [929, 377] on link "Add" at bounding box center [912, 370] width 59 height 33
click at [928, 376] on link "Add" at bounding box center [912, 370] width 59 height 33
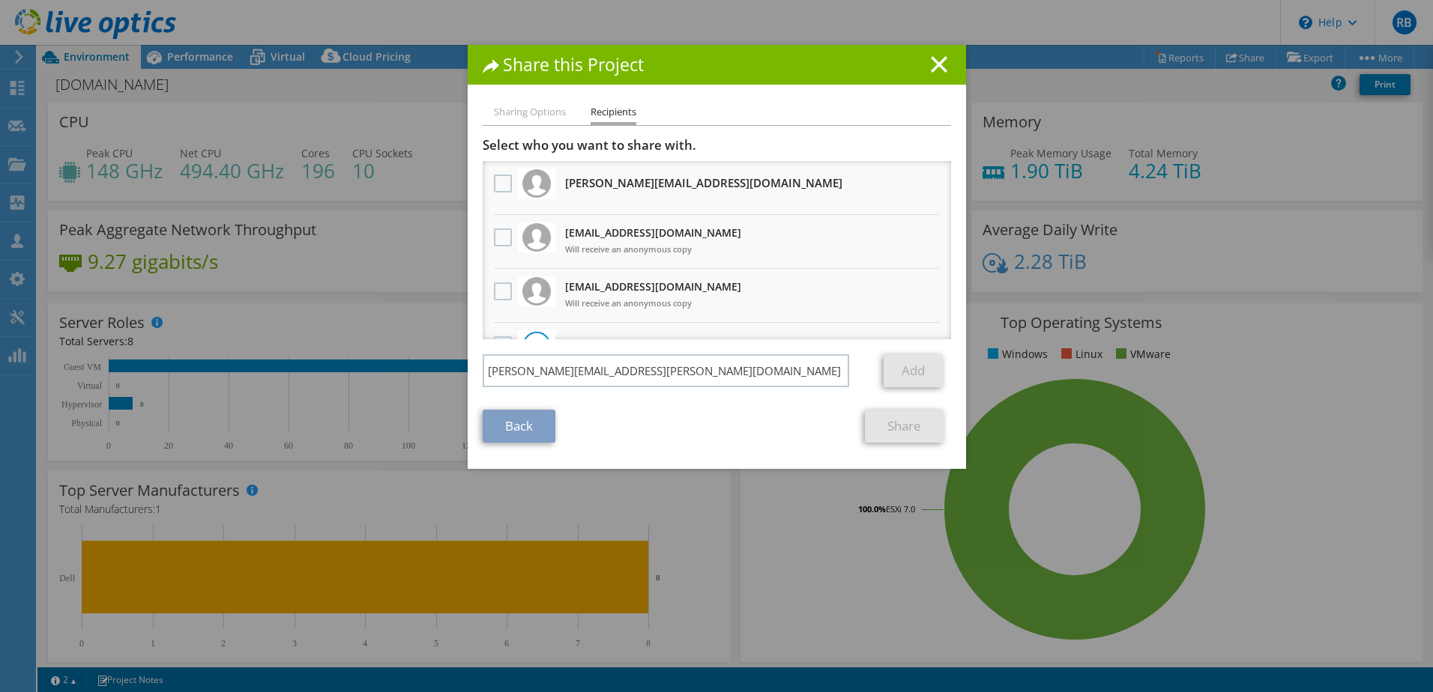
click at [928, 376] on link "Add" at bounding box center [912, 370] width 59 height 33
click at [926, 375] on link "Add" at bounding box center [912, 370] width 59 height 33
click at [653, 369] on input "[PERSON_NAME][EMAIL_ADDRESS][PERSON_NAME][DOMAIN_NAME]" at bounding box center [666, 370] width 367 height 33
click at [928, 369] on link "Add" at bounding box center [912, 370] width 59 height 33
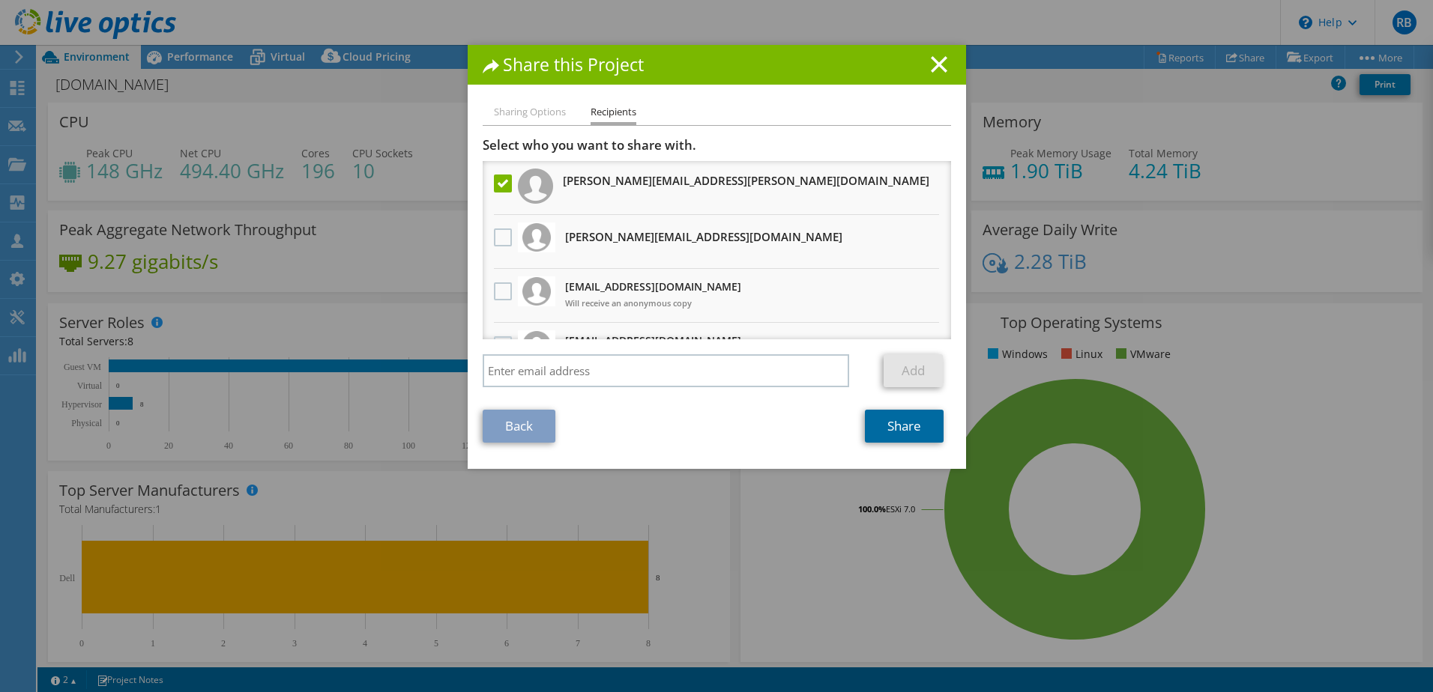
click at [915, 414] on link "Share" at bounding box center [904, 426] width 79 height 33
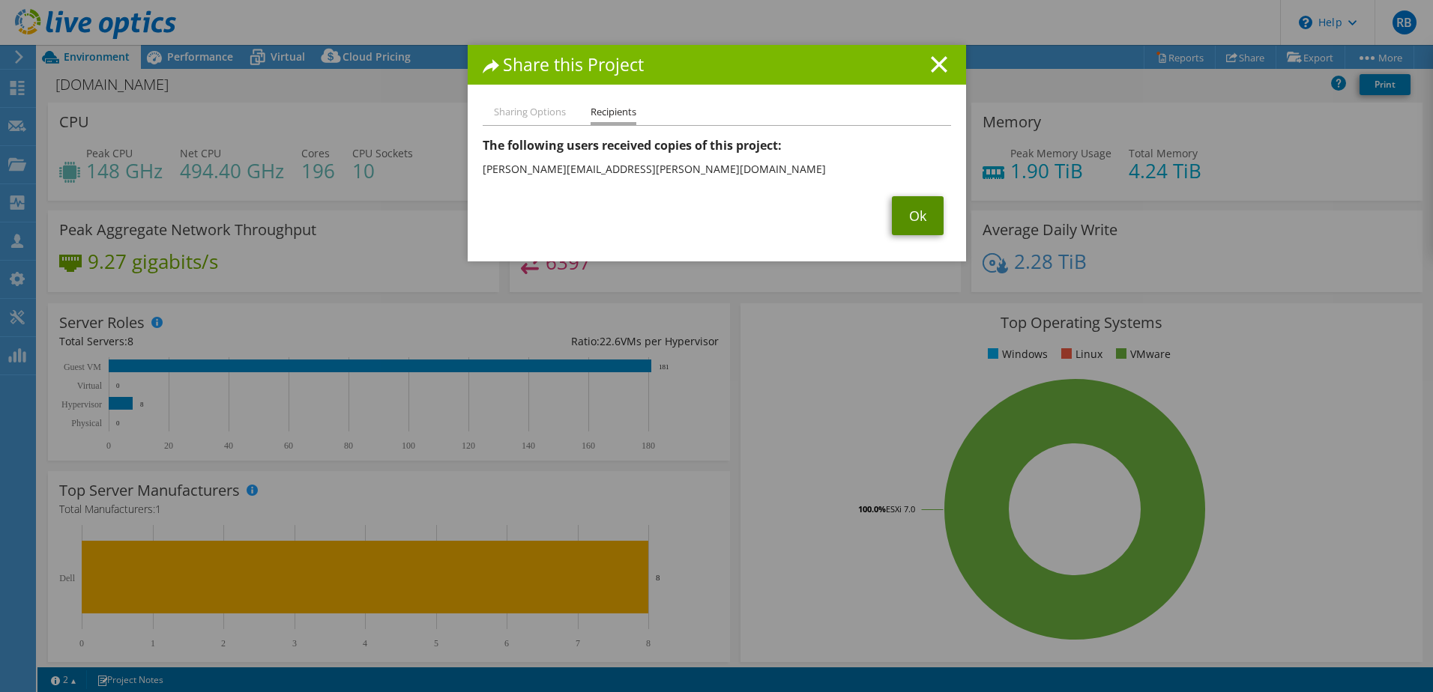
click at [901, 208] on link "Ok" at bounding box center [918, 215] width 52 height 39
